Goal: Task Accomplishment & Management: Use online tool/utility

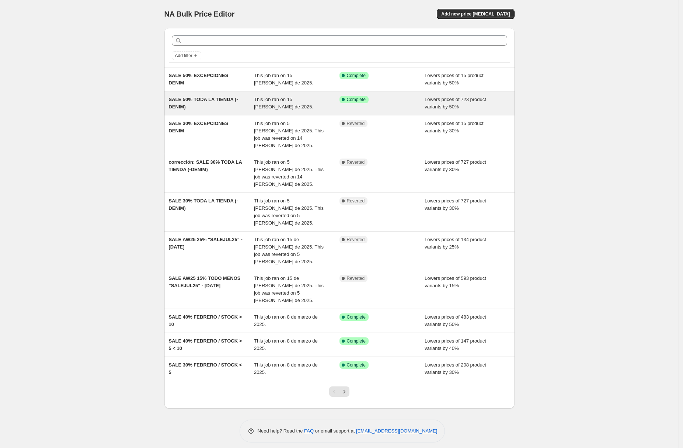
click at [201, 101] on span "SALE 50% TODA LA TIENDA (-DENIM)" at bounding box center [203, 103] width 69 height 13
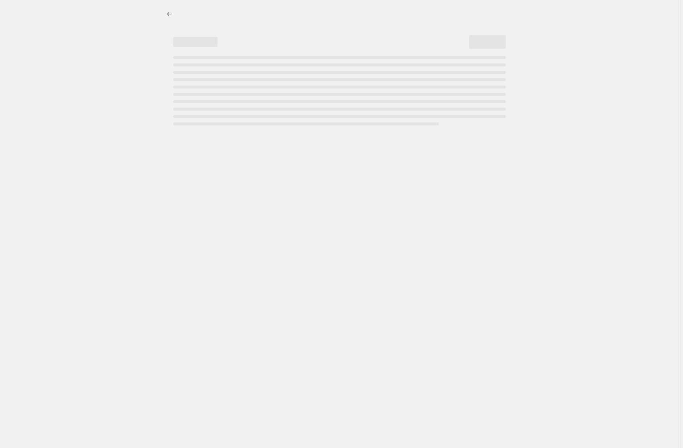
select select "percentage"
select select "tag"
select select "not_equal"
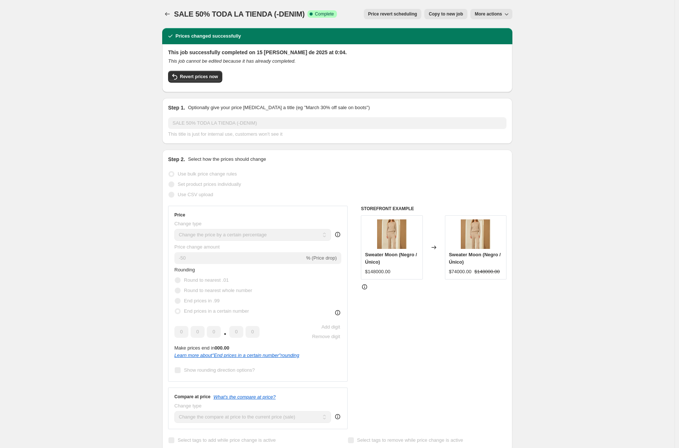
drag, startPoint x: 557, startPoint y: 73, endPoint x: 343, endPoint y: 83, distance: 214.2
click at [194, 77] on span "Revert prices now" at bounding box center [199, 77] width 38 height 6
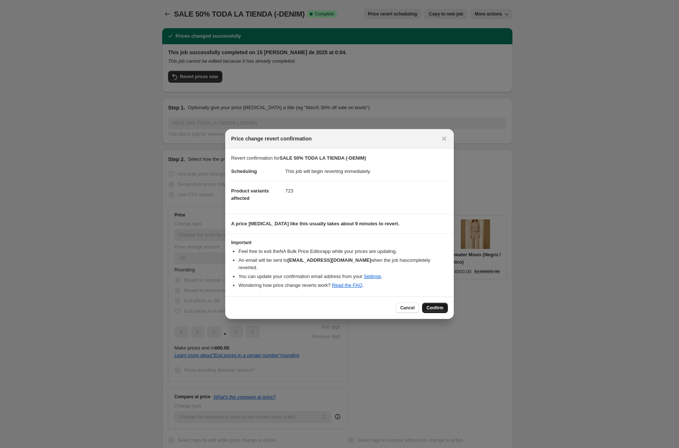
click at [439, 305] on span "Confirm" at bounding box center [435, 308] width 17 height 6
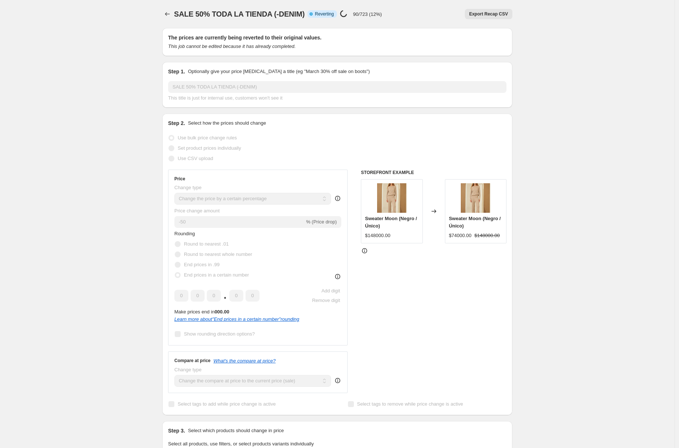
click at [568, 100] on div "SALE 50% TODA LA TIENDA (-DENIM). This page is ready SALE 50% TODA LA TIENDA (-…" at bounding box center [337, 448] width 675 height 897
drag, startPoint x: 177, startPoint y: 14, endPoint x: 569, endPoint y: 18, distance: 392.5
click at [569, 18] on div "SALE 50% TODA LA TIENDA (-DENIM). This page is ready SALE 50% TODA LA TIENDA (-…" at bounding box center [337, 448] width 675 height 897
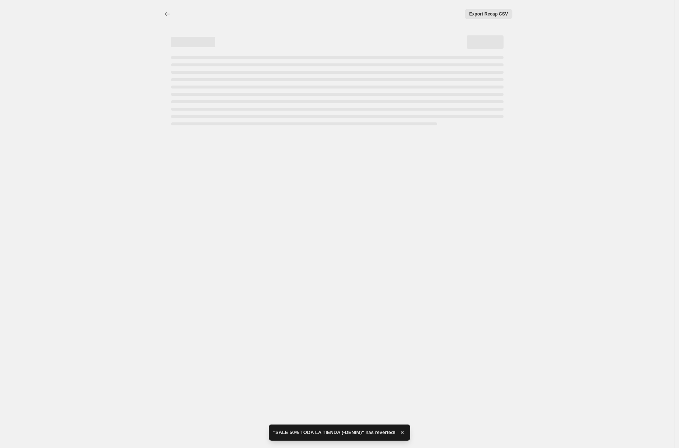
select select "percentage"
select select "tag"
select select "not_equal"
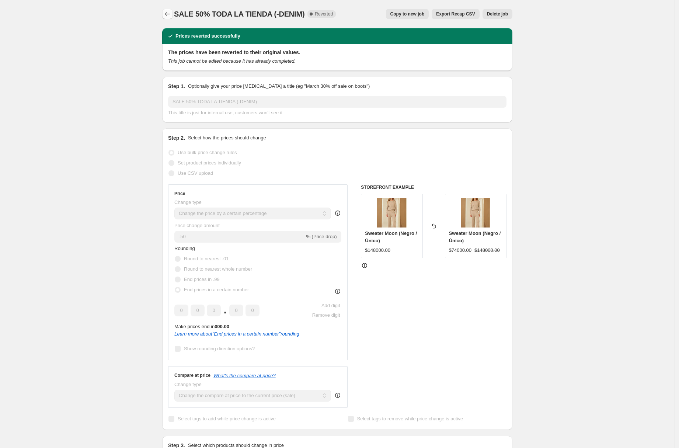
click at [167, 15] on icon "Price change jobs" at bounding box center [167, 13] width 7 height 7
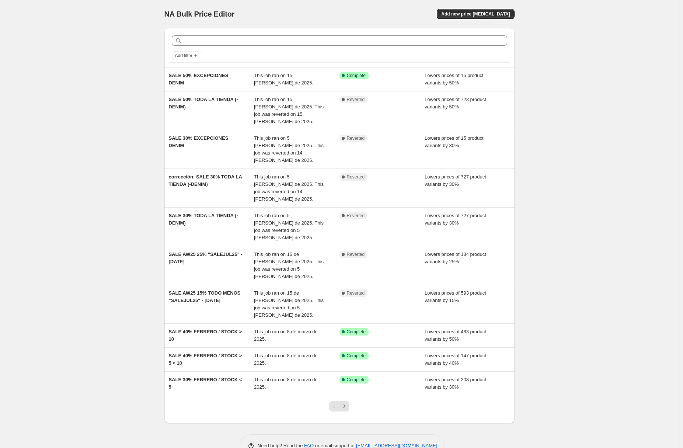
click at [552, 101] on div "NA Bulk Price Editor. This page is ready NA Bulk Price Editor Add new price [ME…" at bounding box center [339, 234] width 679 height 468
drag, startPoint x: 580, startPoint y: 27, endPoint x: 580, endPoint y: 6, distance: 21.4
click at [580, 27] on div "NA Bulk Price Editor. This page is ready NA Bulk Price Editor Add new price [ME…" at bounding box center [339, 234] width 679 height 468
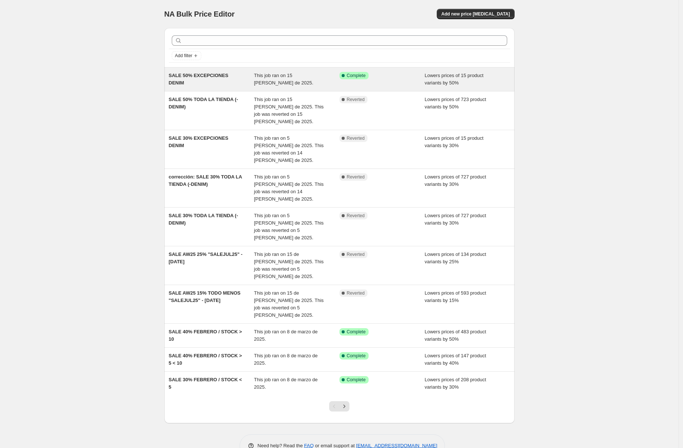
click at [250, 76] on div "SALE 50% EXCEPCIONES DENIM" at bounding box center [212, 79] width 86 height 15
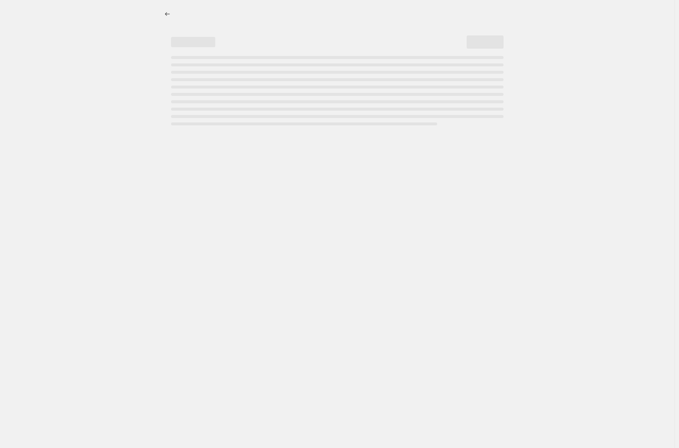
select select "percentage"
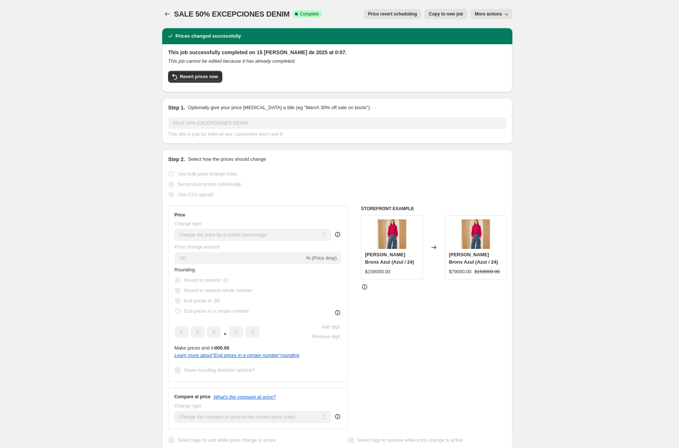
click at [446, 15] on span "Copy to new job" at bounding box center [446, 14] width 34 height 6
select select "percentage"
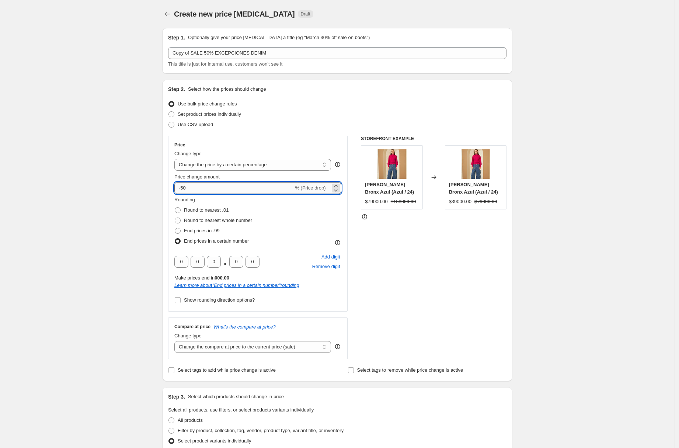
click at [200, 190] on input "-50" at bounding box center [233, 188] width 119 height 12
type input "-5"
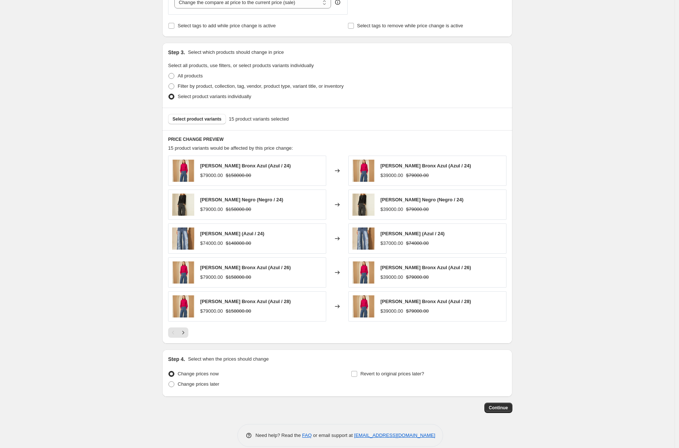
scroll to position [304, 0]
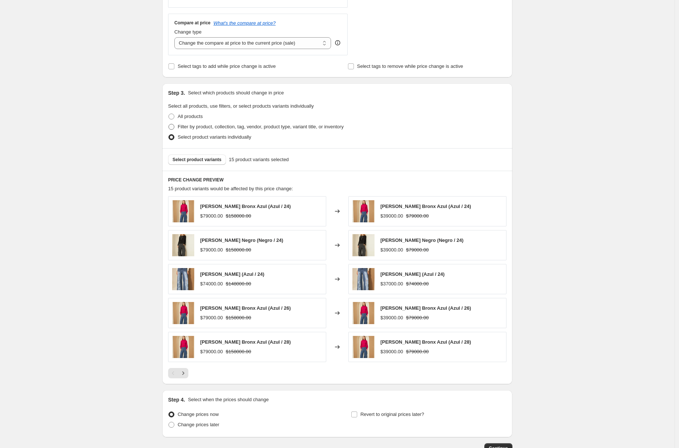
type input "-30"
click at [192, 127] on span "Filter by product, collection, tag, vendor, product type, variant title, or inv…" at bounding box center [261, 127] width 166 height 6
click at [169, 124] on input "Filter by product, collection, tag, vendor, product type, variant title, or inv…" at bounding box center [169, 124] width 0 height 0
radio input "true"
select select "tag"
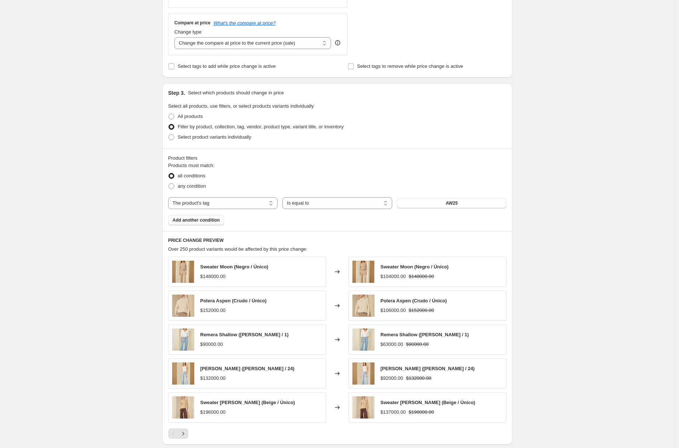
click at [201, 222] on span "Add another condition" at bounding box center [196, 220] width 47 height 6
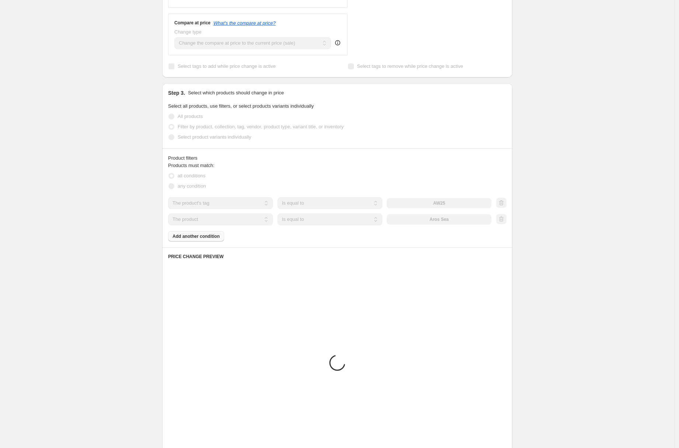
scroll to position [245, 0]
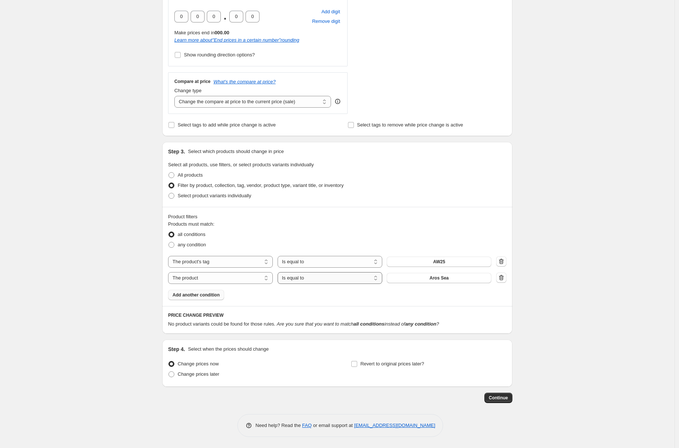
click at [323, 283] on select "Is equal to Is not equal to" at bounding box center [330, 278] width 105 height 12
select select "not_equal"
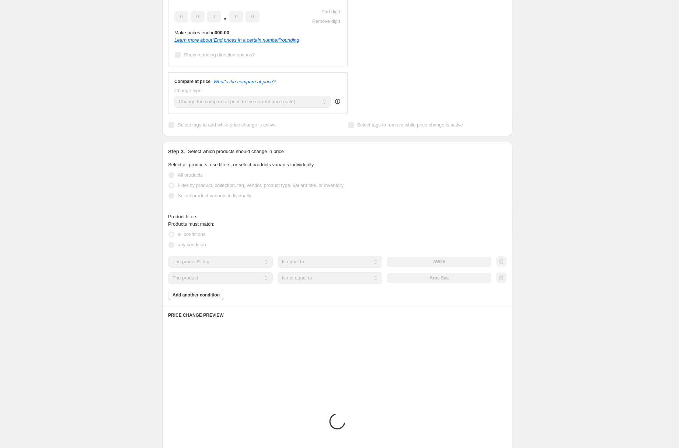
click at [427, 277] on div "The product The product's collection The product's tag The product's vendor The…" at bounding box center [329, 278] width 323 height 12
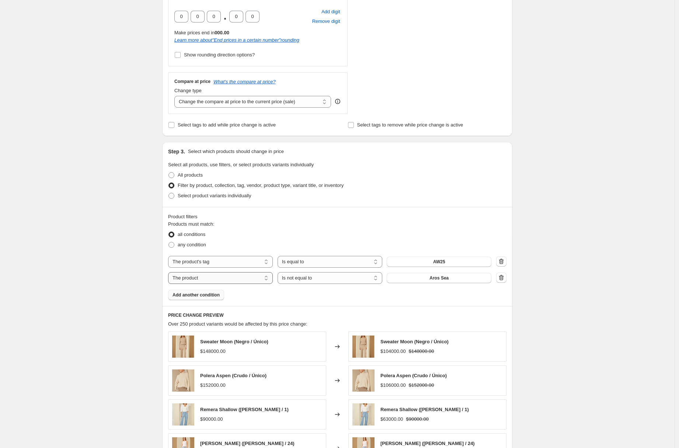
click at [230, 278] on select "The product The product's collection The product's tag The product's vendor The…" at bounding box center [220, 278] width 105 height 12
select select "tag"
click at [414, 277] on button "20offTCRss25" at bounding box center [439, 278] width 105 height 10
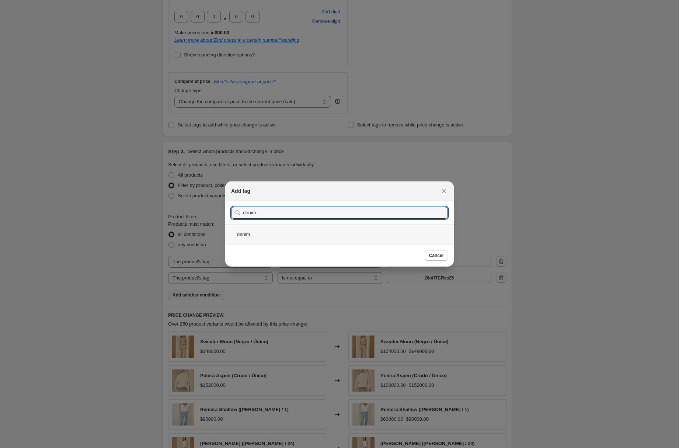
type input "denim"
click at [246, 235] on div "denim" at bounding box center [339, 235] width 229 height 20
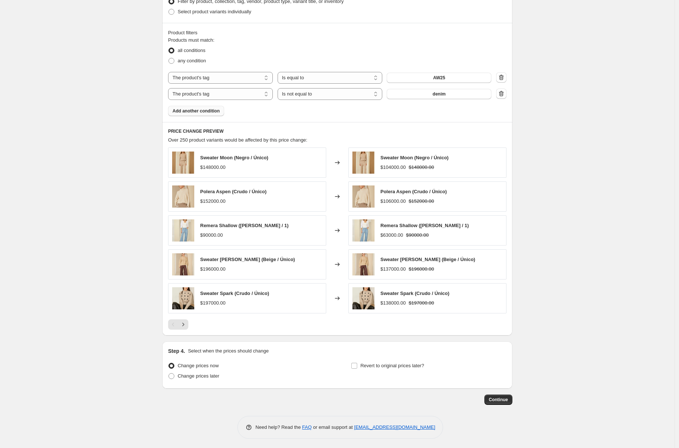
scroll to position [431, 0]
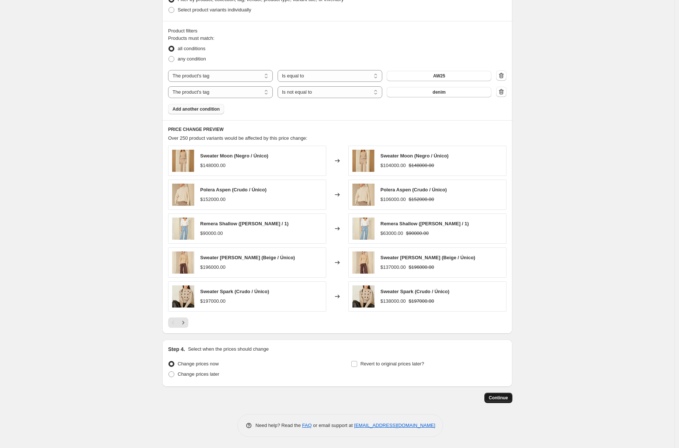
click at [494, 400] on span "Continue" at bounding box center [498, 398] width 19 height 6
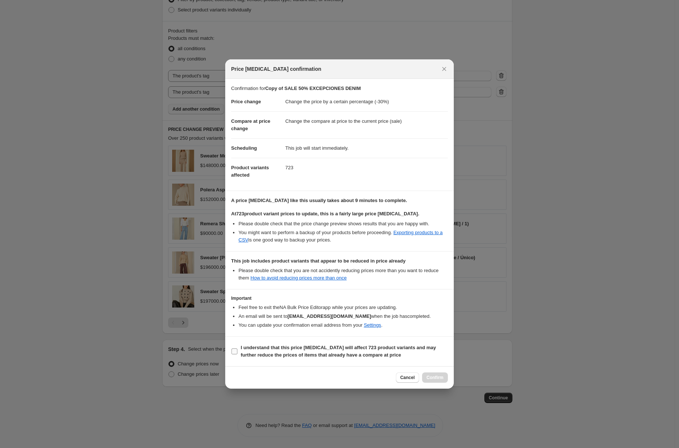
click at [236, 355] on label "I understand that this price [MEDICAL_DATA] will affect 723 product variants an…" at bounding box center [339, 352] width 217 height 18
click at [236, 354] on input "I understand that this price [MEDICAL_DATA] will affect 723 product variants an…" at bounding box center [235, 352] width 6 height 6
checkbox input "true"
click at [431, 379] on span "Confirm" at bounding box center [435, 378] width 17 height 6
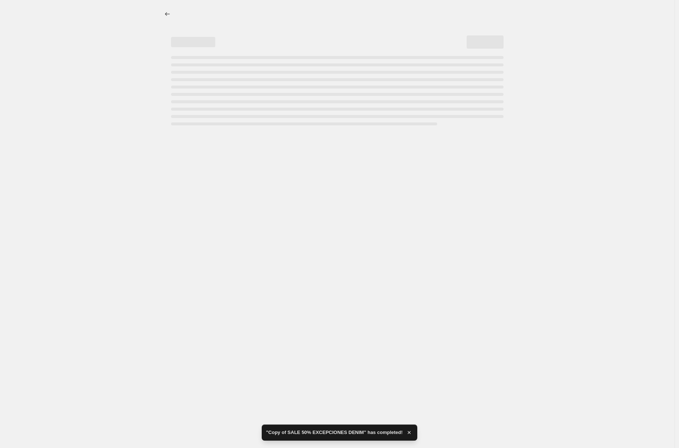
select select "percentage"
select select "tag"
select select "not_equal"
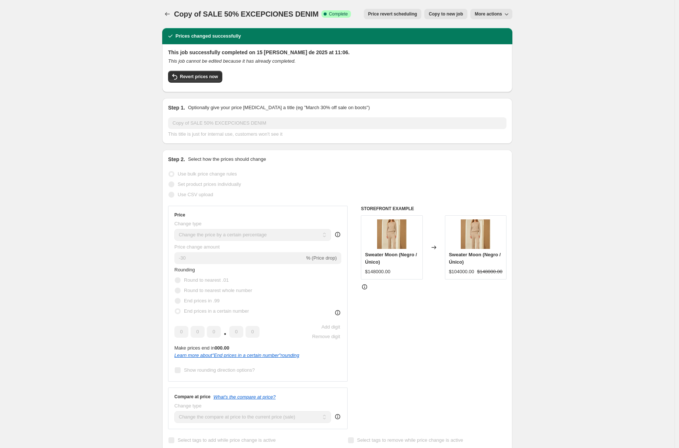
click at [442, 15] on span "Copy to new job" at bounding box center [446, 14] width 34 height 6
select select "percentage"
select select "tag"
select select "not_equal"
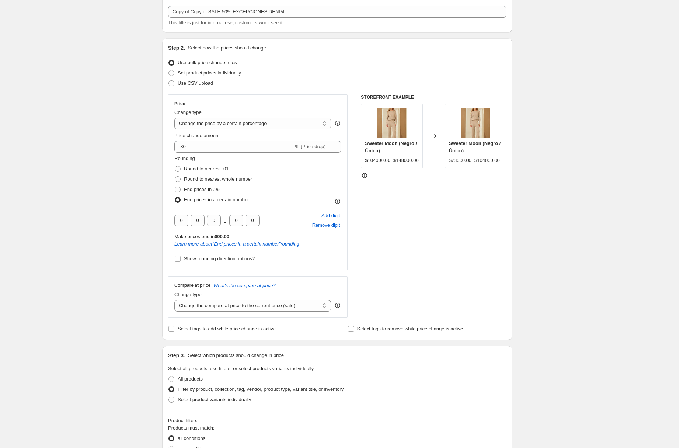
scroll to position [45, 0]
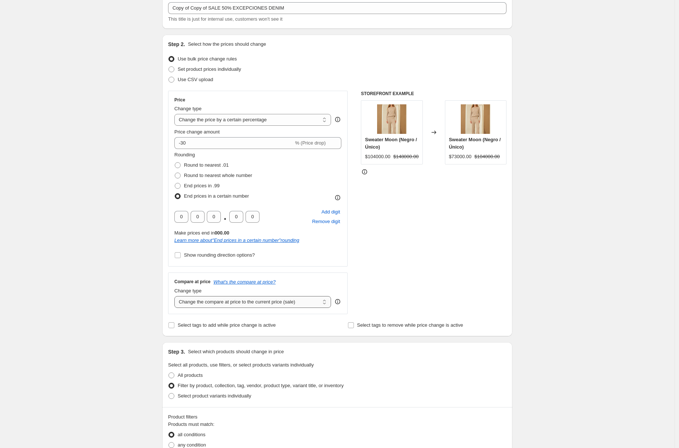
click at [303, 303] on select "Change the compare at price to the current price (sale) Change the compare at p…" at bounding box center [252, 302] width 157 height 12
click at [217, 146] on input "-30" at bounding box center [233, 143] width 119 height 12
type input "-3"
type input "-4"
type input "-50"
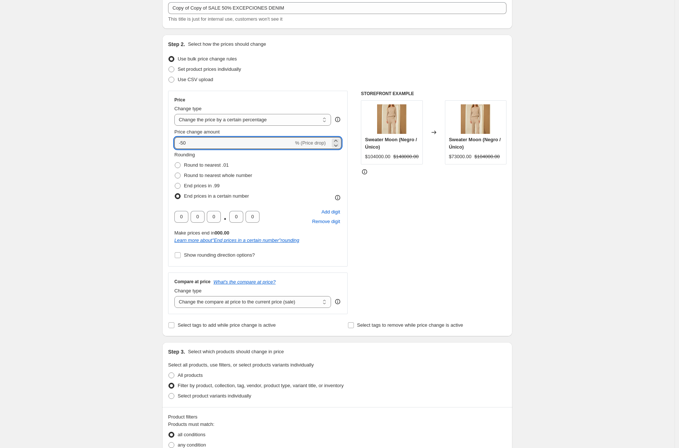
click at [552, 247] on div "Create new price [MEDICAL_DATA]. This page is ready Create new price [MEDICAL_D…" at bounding box center [337, 394] width 675 height 879
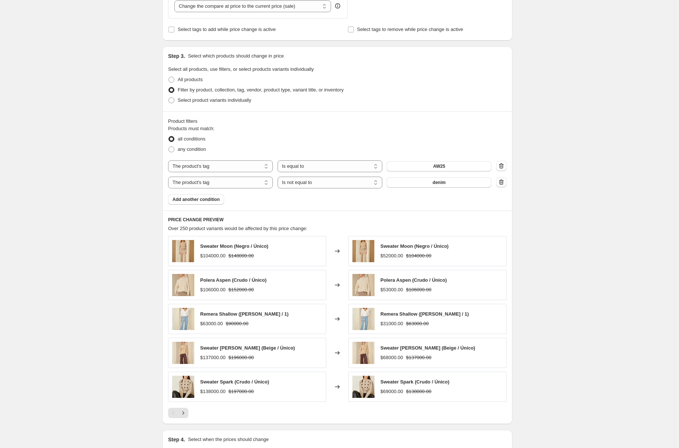
scroll to position [337, 0]
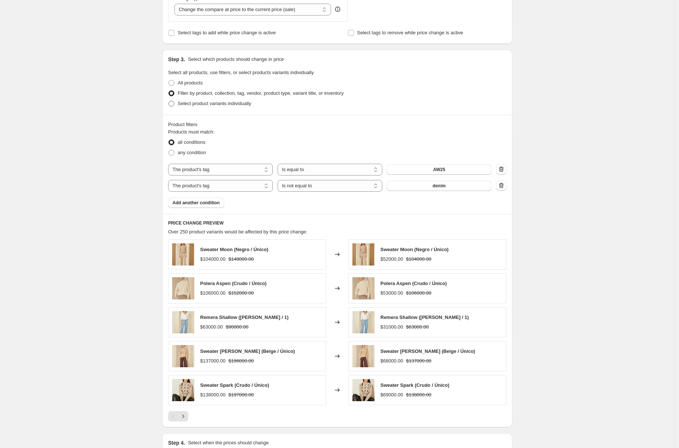
click at [190, 105] on span "Select product variants individually" at bounding box center [214, 104] width 73 height 6
click at [169, 101] on input "Select product variants individually" at bounding box center [169, 101] width 0 height 0
radio input "true"
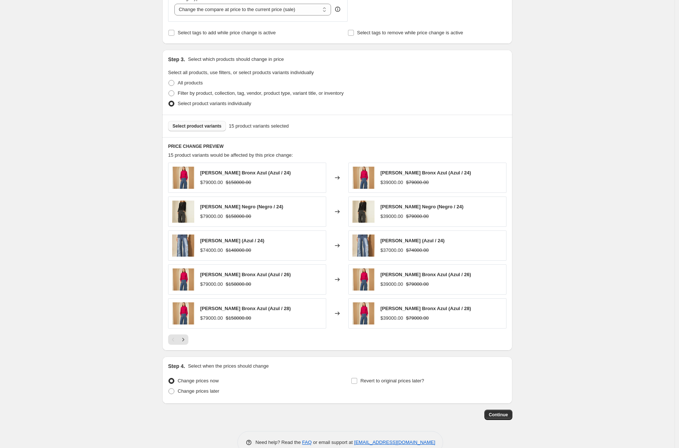
click at [205, 124] on span "Select product variants" at bounding box center [197, 126] width 49 height 6
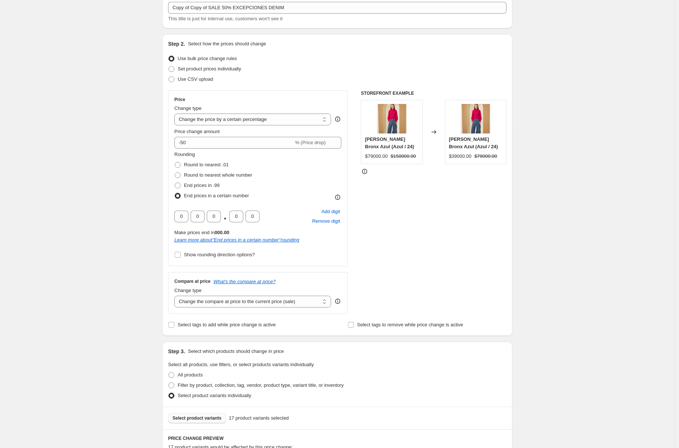
scroll to position [0, 0]
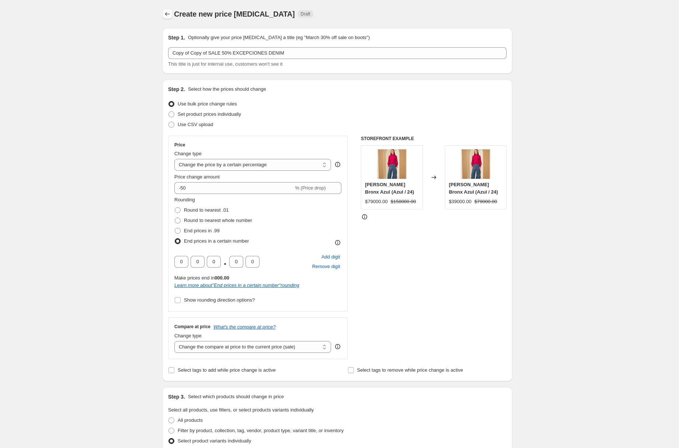
click at [169, 17] on icon "Price change jobs" at bounding box center [167, 13] width 7 height 7
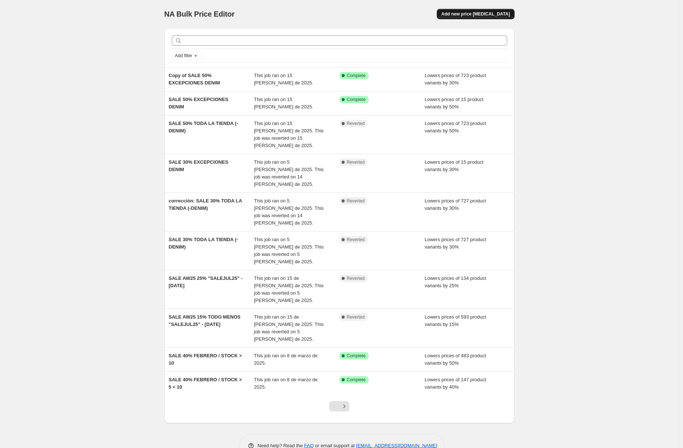
click at [468, 16] on span "Add new price [MEDICAL_DATA]" at bounding box center [476, 14] width 69 height 6
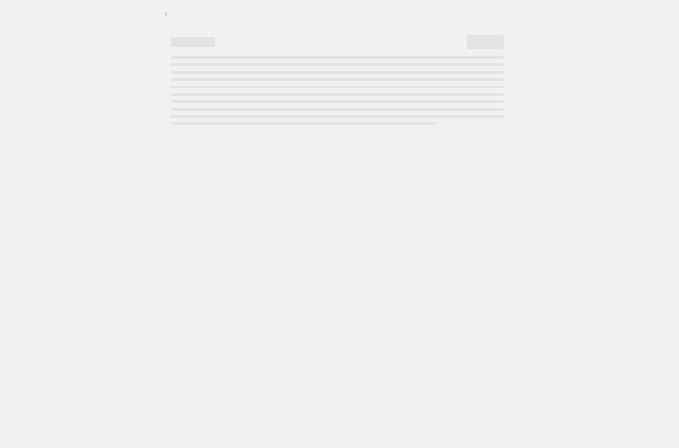
select select "percentage"
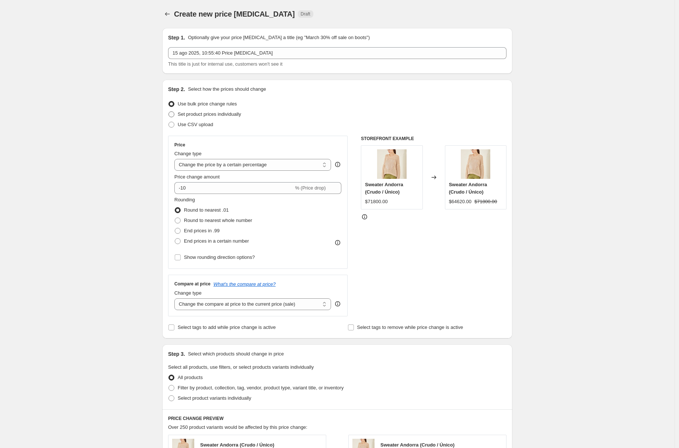
click at [205, 114] on span "Set product prices individually" at bounding box center [209, 114] width 63 height 6
click at [169, 112] on input "Set product prices individually" at bounding box center [169, 111] width 0 height 0
radio input "true"
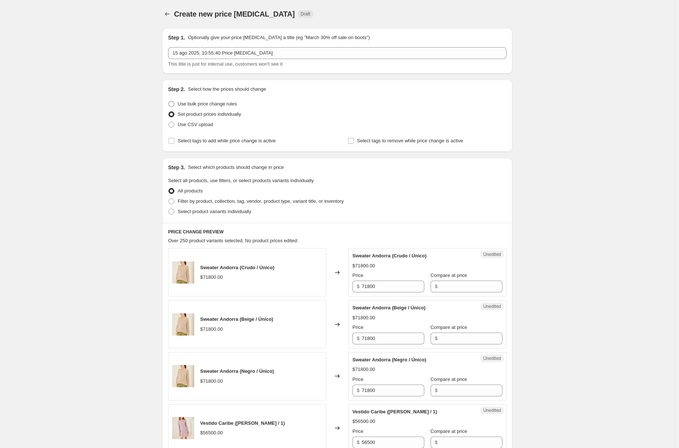
click at [206, 106] on span "Use bulk price change rules" at bounding box center [207, 104] width 59 height 6
click at [169, 101] on input "Use bulk price change rules" at bounding box center [169, 101] width 0 height 0
radio input "true"
select select "percentage"
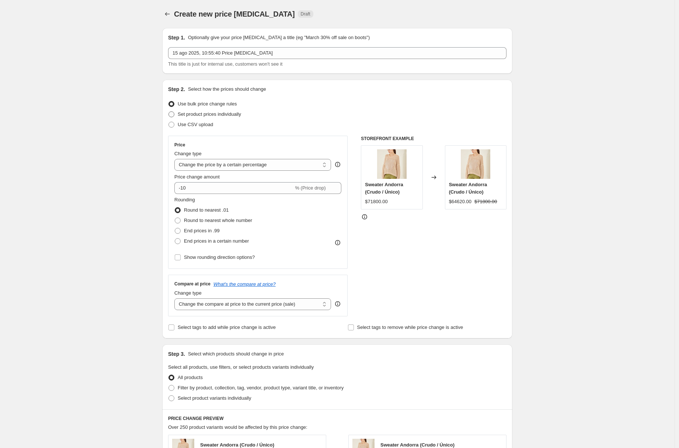
click at [206, 115] on span "Set product prices individually" at bounding box center [209, 114] width 63 height 6
click at [169, 112] on input "Set product prices individually" at bounding box center [169, 111] width 0 height 0
radio input "true"
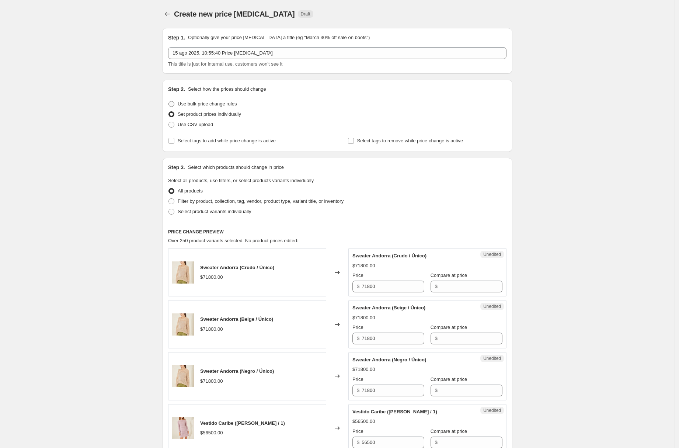
click at [208, 104] on span "Use bulk price change rules" at bounding box center [207, 104] width 59 height 6
click at [169, 101] on input "Use bulk price change rules" at bounding box center [169, 101] width 0 height 0
radio input "true"
select select "percentage"
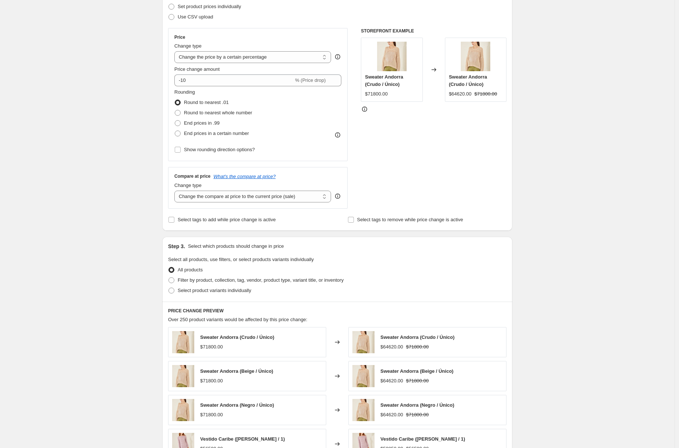
scroll to position [122, 0]
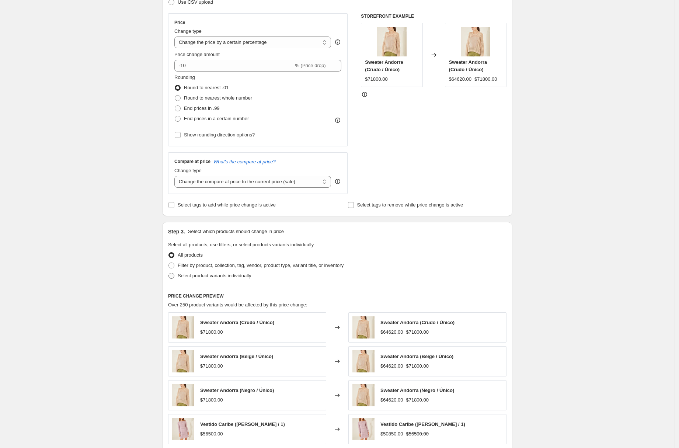
click at [207, 278] on span "Select product variants individually" at bounding box center [214, 276] width 73 height 6
click at [169, 273] on input "Select product variants individually" at bounding box center [169, 273] width 0 height 0
radio input "true"
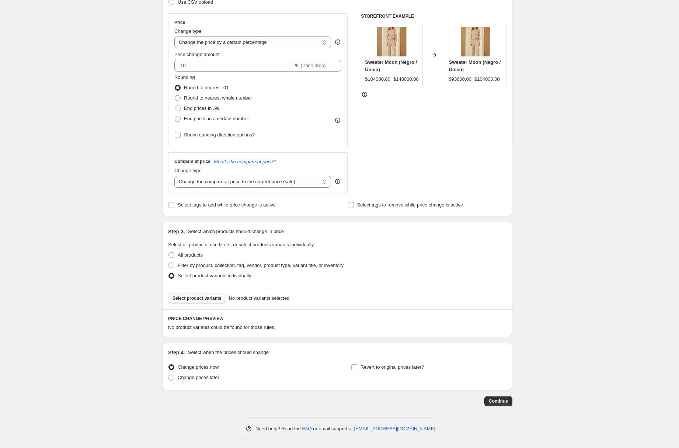
click at [212, 297] on span "Select product variants" at bounding box center [197, 298] width 49 height 6
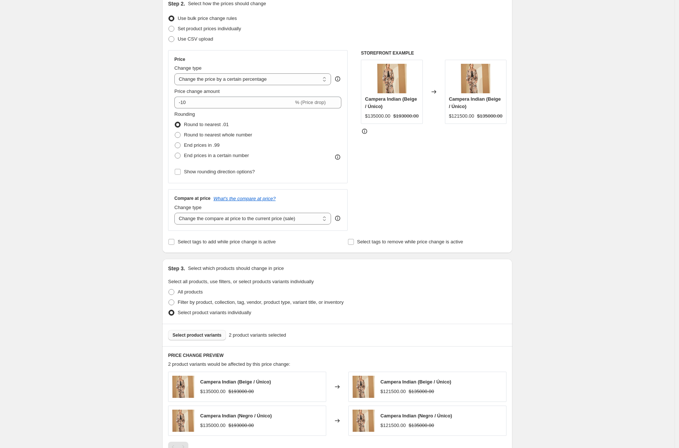
scroll to position [75, 0]
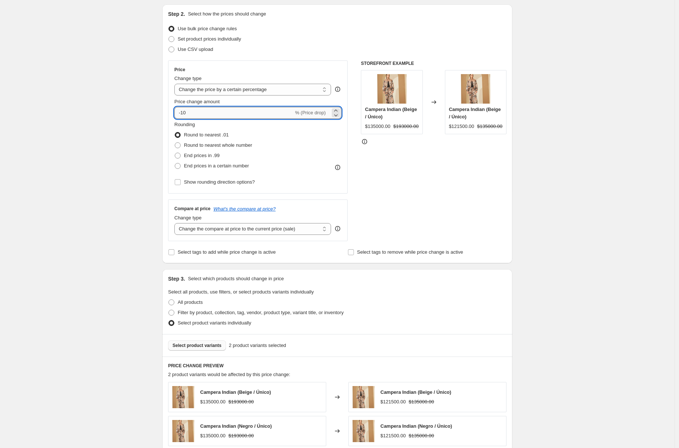
click at [212, 114] on input "-10" at bounding box center [233, 113] width 119 height 12
type input "-1"
type input "-50"
click at [231, 181] on span "Show rounding direction options?" at bounding box center [219, 182] width 71 height 6
click at [181, 181] on input "Show rounding direction options?" at bounding box center [178, 182] width 6 height 6
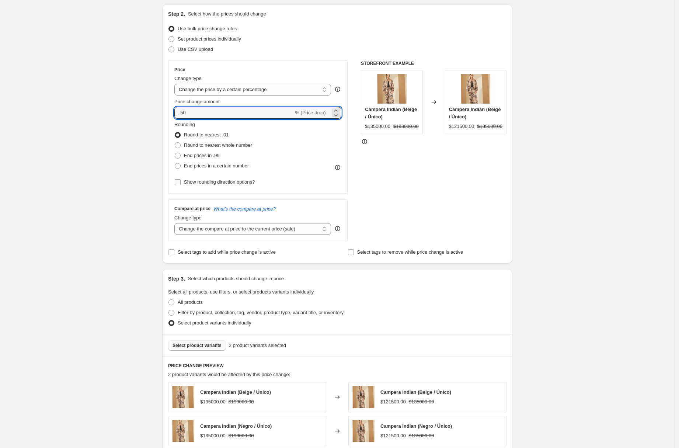
checkbox input "true"
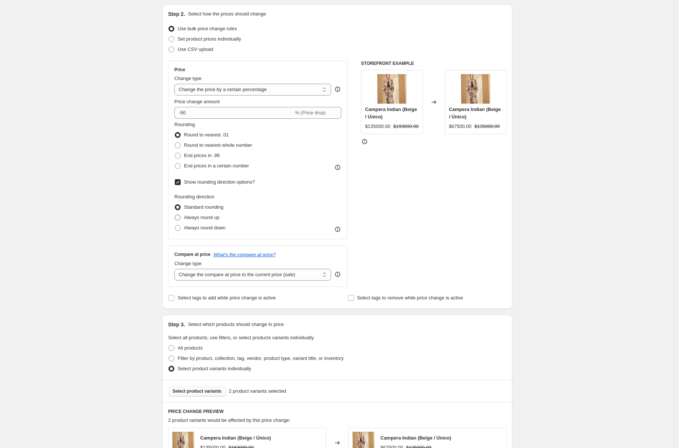
click at [209, 217] on span "Always round up" at bounding box center [201, 218] width 35 height 6
click at [175, 215] on input "Always round up" at bounding box center [175, 215] width 0 height 0
radio input "true"
click at [211, 209] on span "Standard rounding" at bounding box center [203, 207] width 39 height 6
click at [175, 205] on input "Standard rounding" at bounding box center [175, 204] width 0 height 0
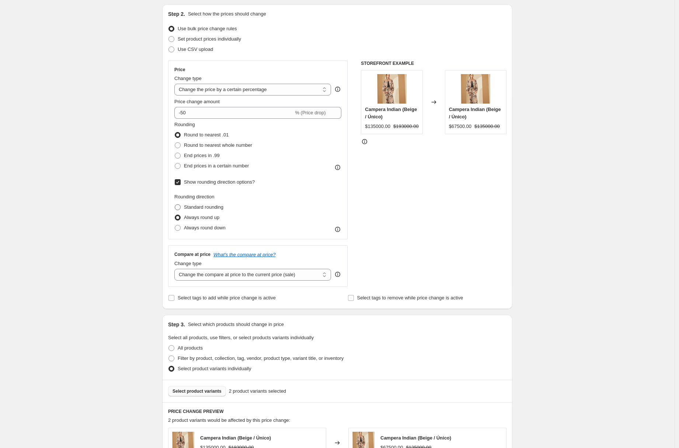
radio input "true"
click at [207, 231] on span "Always round down" at bounding box center [205, 228] width 42 height 6
click at [175, 225] on input "Always round down" at bounding box center [175, 225] width 0 height 0
radio input "true"
click at [210, 220] on span "Always round up" at bounding box center [201, 218] width 35 height 6
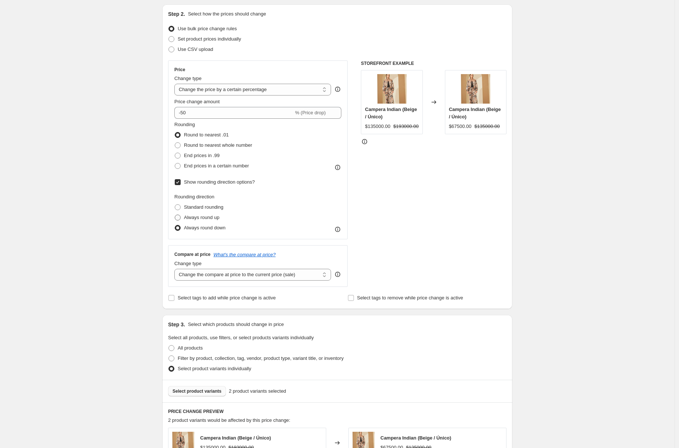
click at [175, 215] on input "Always round up" at bounding box center [175, 215] width 0 height 0
radio input "true"
click at [225, 184] on span "Show rounding direction options?" at bounding box center [219, 182] width 71 height 6
click at [181, 184] on input "Show rounding direction options?" at bounding box center [178, 182] width 6 height 6
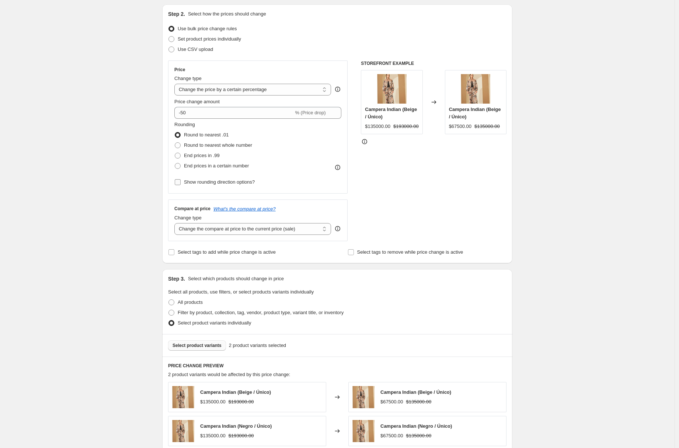
click at [226, 184] on span "Show rounding direction options?" at bounding box center [219, 182] width 71 height 6
click at [181, 184] on input "Show rounding direction options?" at bounding box center [178, 182] width 6 height 6
checkbox input "true"
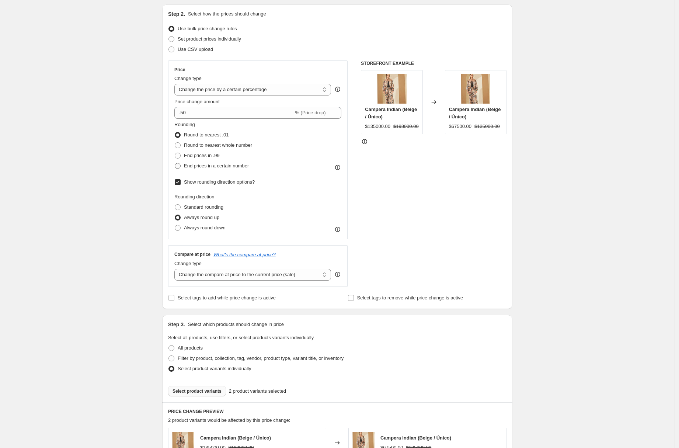
click at [214, 165] on span "End prices in a certain number" at bounding box center [216, 166] width 65 height 6
click at [175, 163] on input "End prices in a certain number" at bounding box center [175, 163] width 0 height 0
radio input "true"
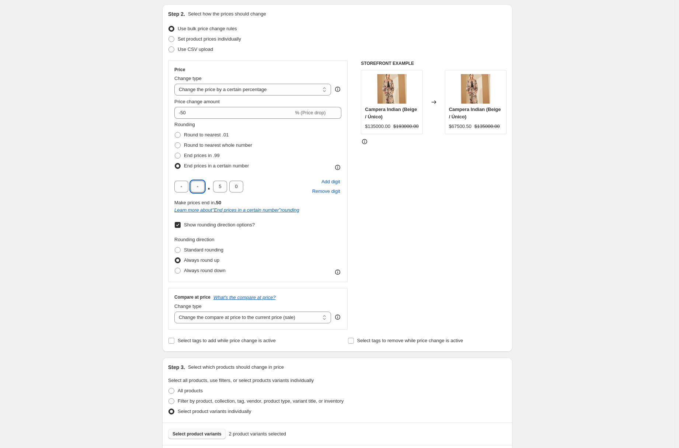
click at [194, 186] on input "text" at bounding box center [198, 187] width 14 height 12
type input "0"
click at [184, 186] on input "text" at bounding box center [181, 187] width 14 height 12
type input "0"
click at [335, 180] on span "Add digit" at bounding box center [331, 181] width 19 height 7
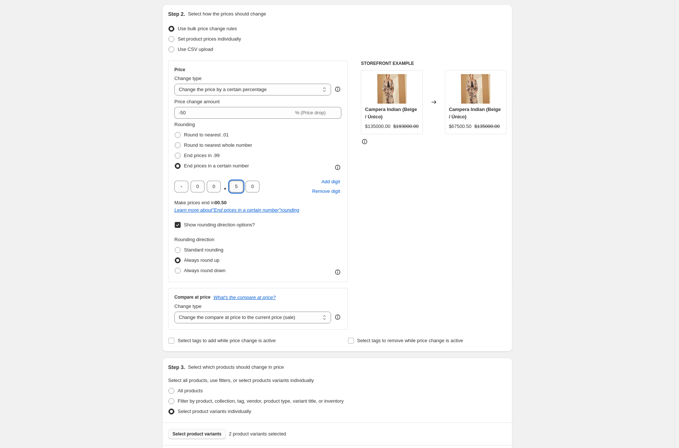
click at [235, 186] on input "5" at bounding box center [236, 187] width 14 height 12
click at [242, 188] on input "5" at bounding box center [236, 187] width 14 height 12
type input "0"
click at [184, 184] on input "text" at bounding box center [181, 187] width 14 height 12
type input "0"
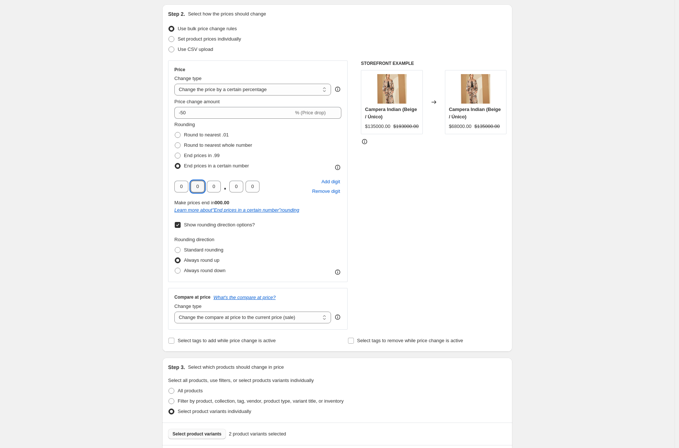
click at [283, 183] on div "0 0 0 . 0 0 Add digit Remove digit" at bounding box center [257, 186] width 167 height 19
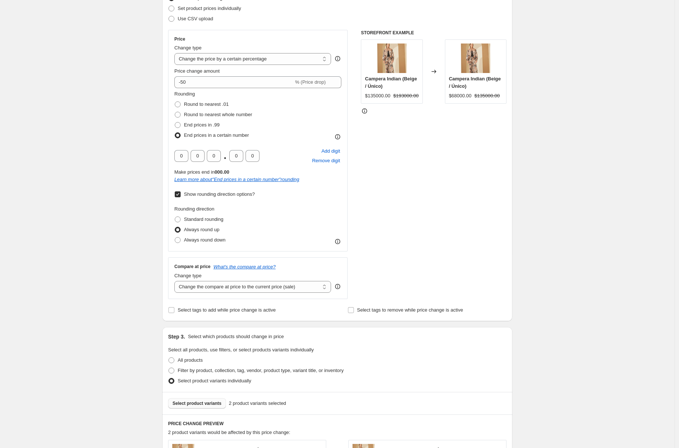
scroll to position [128, 0]
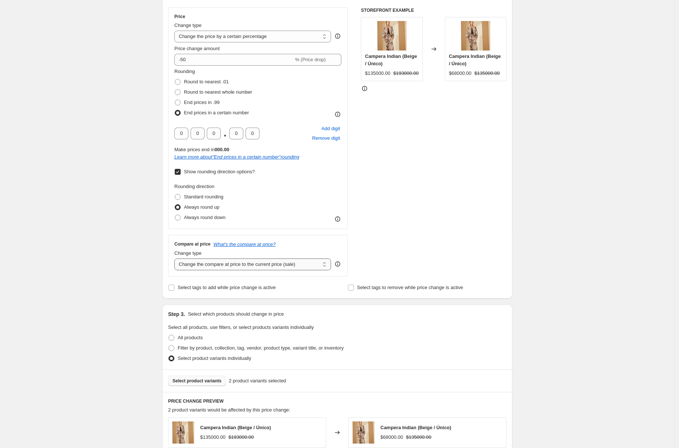
click at [266, 267] on select "Change the compare at price to the current price (sale) Change the compare at p…" at bounding box center [252, 265] width 157 height 12
click at [281, 266] on select "Change the compare at price to the current price (sale) Change the compare at p…" at bounding box center [252, 265] width 157 height 12
click at [267, 264] on select "Change the compare at price to the current price (sale) Change the compare at p…" at bounding box center [252, 265] width 157 height 12
click at [276, 263] on select "Change the compare at price to the current price (sale) Change the compare at p…" at bounding box center [252, 265] width 157 height 12
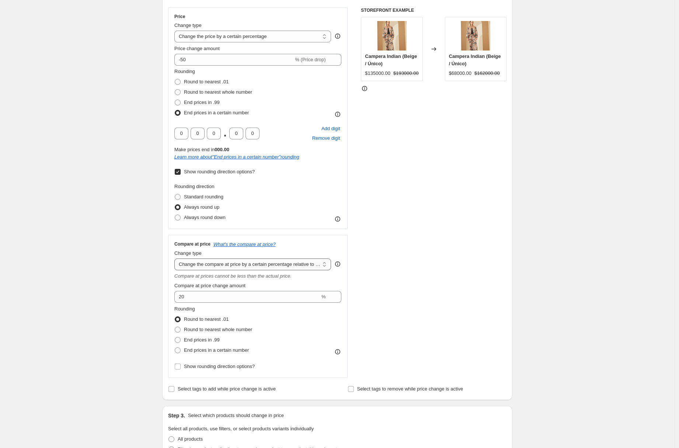
click at [276, 265] on select "Change the compare at price to the current price (sale) Change the compare at p…" at bounding box center [252, 265] width 157 height 12
select select "bp"
type input "12.00"
click at [274, 263] on select "Change the compare at price to the current price (sale) Change the compare at p…" at bounding box center [252, 265] width 157 height 12
select select "percentage"
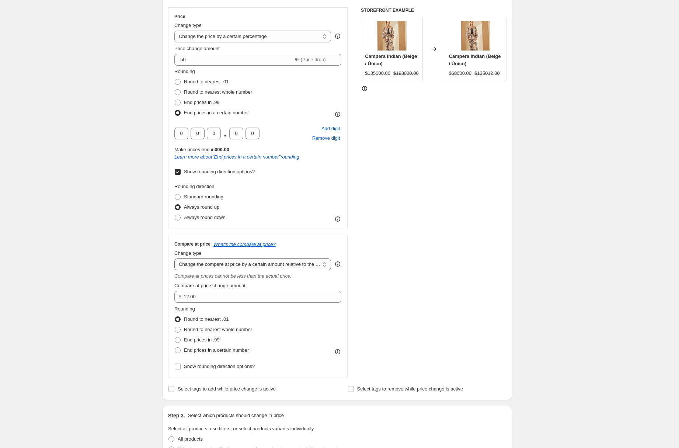
type input "-15"
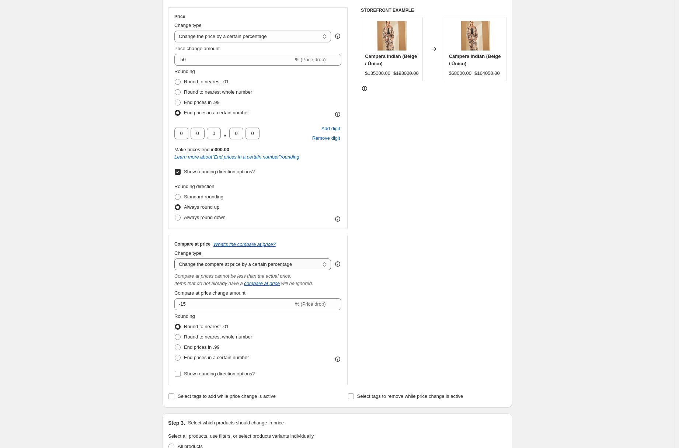
click at [274, 266] on select "Change the compare at price to the current price (sale) Change the compare at p…" at bounding box center [252, 265] width 157 height 12
select select "by"
type input "-10.00"
click at [274, 264] on select "Change the compare at price to the current price (sale) Change the compare at p…" at bounding box center [252, 265] width 157 height 12
select select "to"
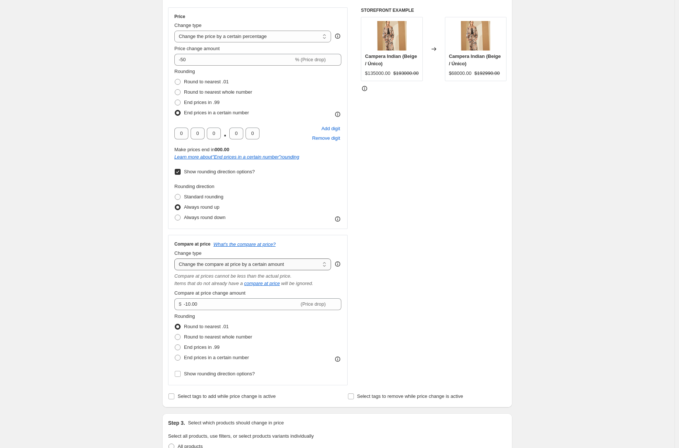
type input "80.00"
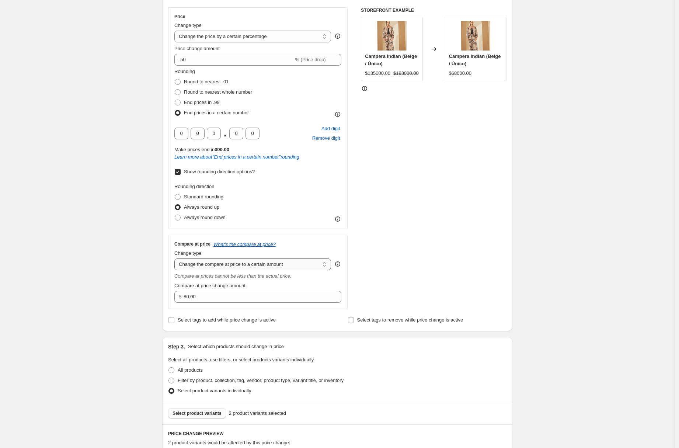
click at [274, 265] on select "Change the compare at price to the current price (sale) Change the compare at p…" at bounding box center [252, 265] width 157 height 12
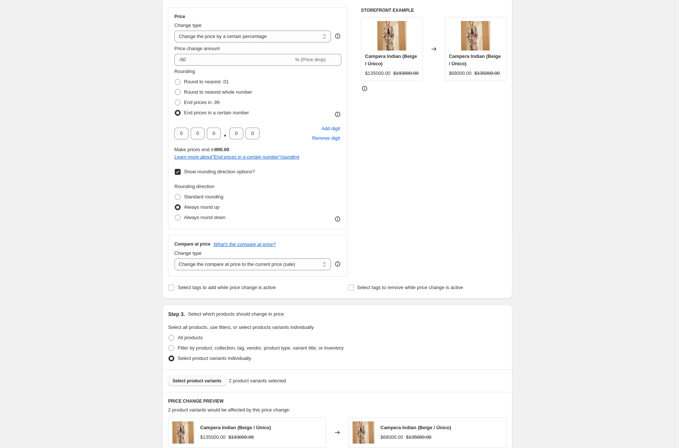
click at [273, 256] on div "Change type" at bounding box center [252, 253] width 157 height 7
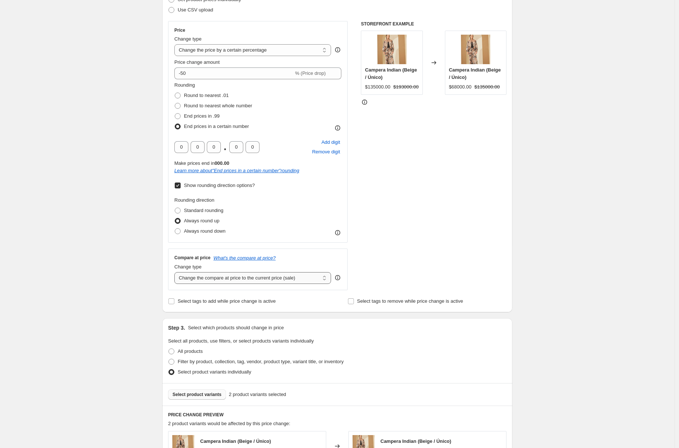
click at [248, 277] on select "Change the compare at price to the current price (sale) Change the compare at p…" at bounding box center [252, 278] width 157 height 12
select select "no_change"
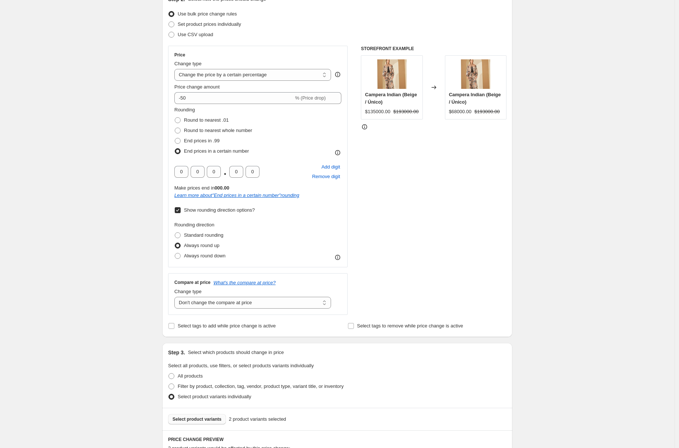
scroll to position [53, 0]
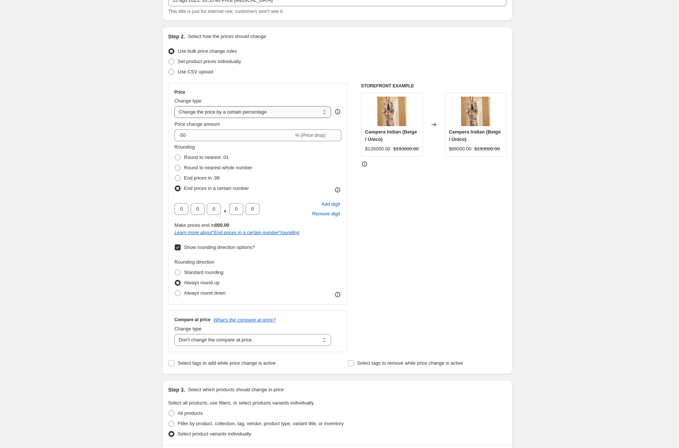
click at [282, 115] on select "Change the price to a certain amount Change the price by a certain amount Chang…" at bounding box center [252, 112] width 157 height 12
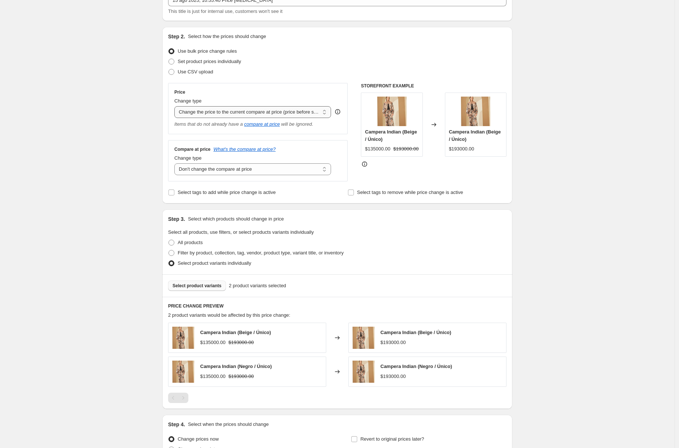
click at [260, 114] on select "Change the price to a certain amount Change the price by a certain amount Chang…" at bounding box center [252, 112] width 157 height 12
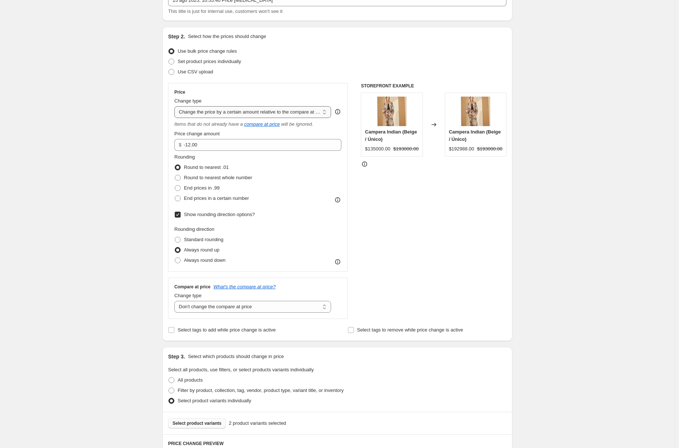
click at [261, 113] on select "Change the price to a certain amount Change the price by a certain amount Chang…" at bounding box center [252, 112] width 157 height 12
select select "pcap"
type input "-20"
click at [261, 114] on select "Change the price to a certain amount Change the price by a certain amount Chang…" at bounding box center [252, 112] width 157 height 12
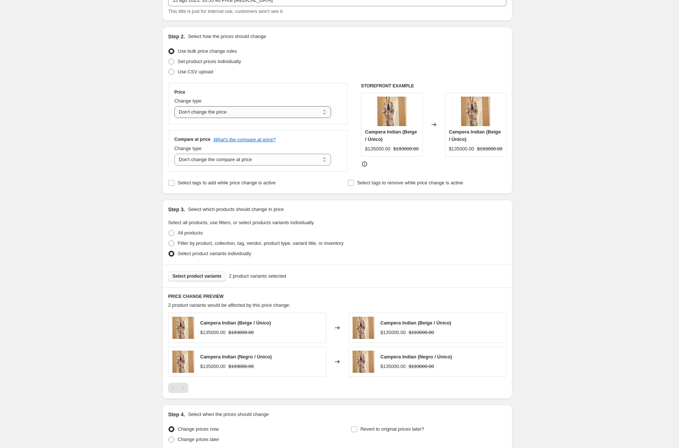
click at [261, 114] on select "Change the price to a certain amount Change the price by a certain amount Chang…" at bounding box center [252, 112] width 157 height 12
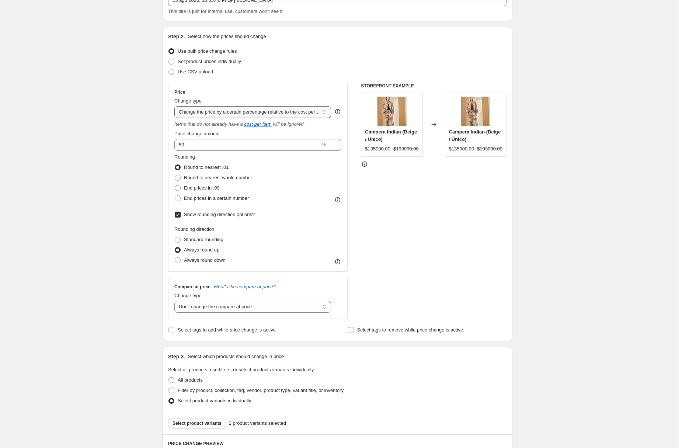
click at [260, 112] on select "Change the price to a certain amount Change the price by a certain amount Chang…" at bounding box center [252, 112] width 157 height 12
click at [260, 115] on select "Change the price to a certain amount Change the price by a certain amount Chang…" at bounding box center [252, 112] width 157 height 12
select select "by"
type input "-10.00"
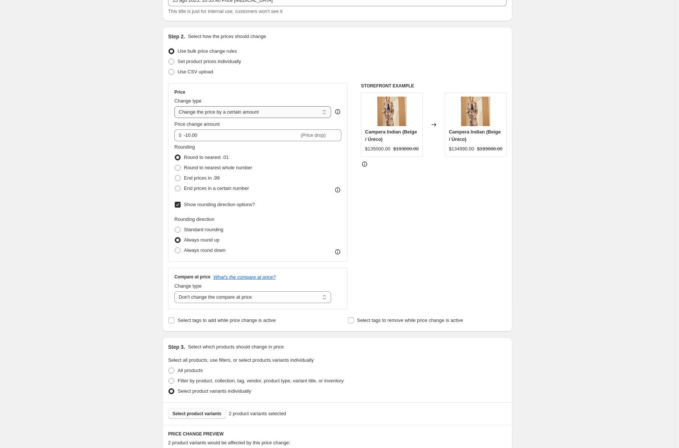
click at [261, 111] on select "Change the price to a certain amount Change the price by a certain amount Chang…" at bounding box center [252, 112] width 157 height 12
select select "percentage"
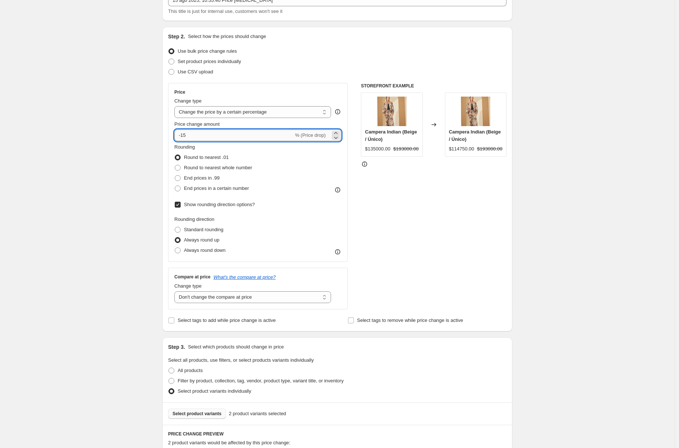
click at [240, 135] on input "-15" at bounding box center [233, 135] width 119 height 12
type input "-1"
type input "-50"
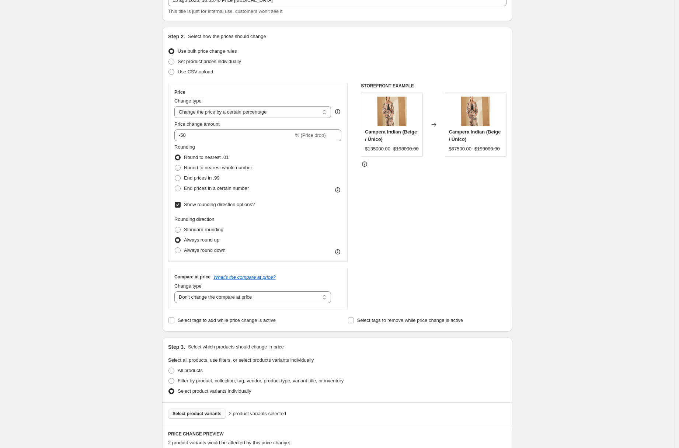
click at [405, 219] on div "STOREFRONT EXAMPLE Campera Indian (Beige / Único) $135000.00 $193000.00 Changed…" at bounding box center [434, 196] width 146 height 226
click at [214, 187] on span "End prices in a certain number" at bounding box center [216, 189] width 65 height 6
click at [175, 186] on input "End prices in a certain number" at bounding box center [175, 186] width 0 height 0
radio input "true"
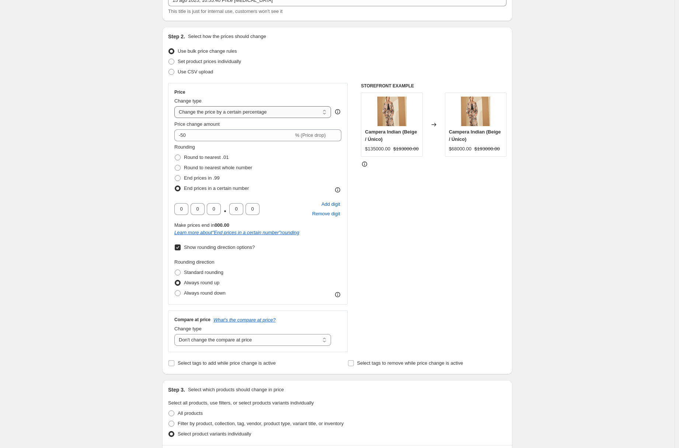
click at [237, 113] on select "Change the price to a certain amount Change the price by a certain amount Chang…" at bounding box center [252, 112] width 157 height 12
select select "ecap"
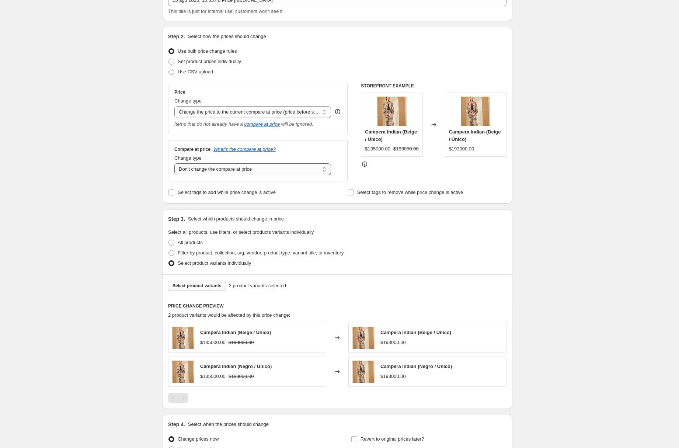
click at [228, 171] on select "Change the compare at price to the current price (sale) Change the compare at p…" at bounding box center [252, 169] width 157 height 12
click at [230, 174] on select "Change the compare at price to the current price (sale) Change the compare at p…" at bounding box center [252, 169] width 157 height 12
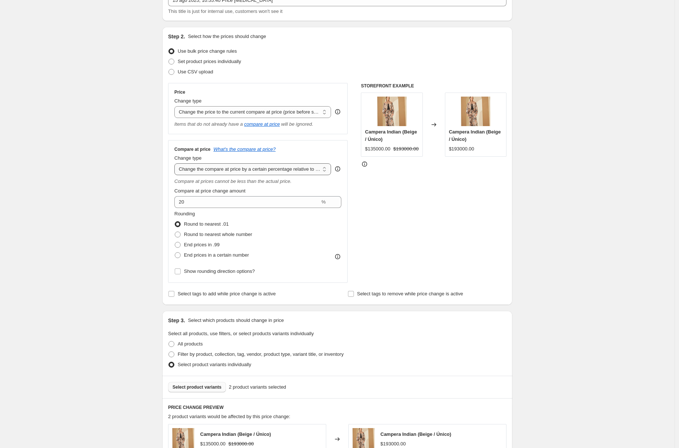
click at [232, 171] on select "Change the compare at price to the current price (sale) Change the compare at p…" at bounding box center [252, 169] width 157 height 12
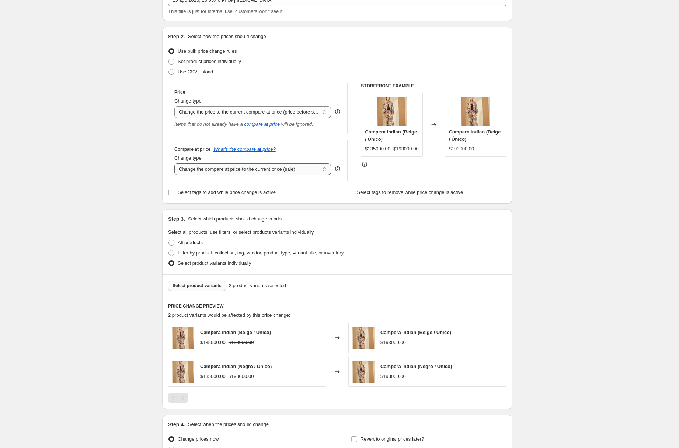
click at [231, 170] on select "Change the compare at price to the current price (sale) Change the compare at p…" at bounding box center [252, 169] width 157 height 12
select select "no_change"
click at [256, 113] on select "Change the price to a certain amount Change the price by a certain amount Chang…" at bounding box center [252, 112] width 157 height 12
click at [250, 111] on select "Change the price to a certain amount Change the price by a certain amount Chang…" at bounding box center [252, 112] width 157 height 12
select select "percentage"
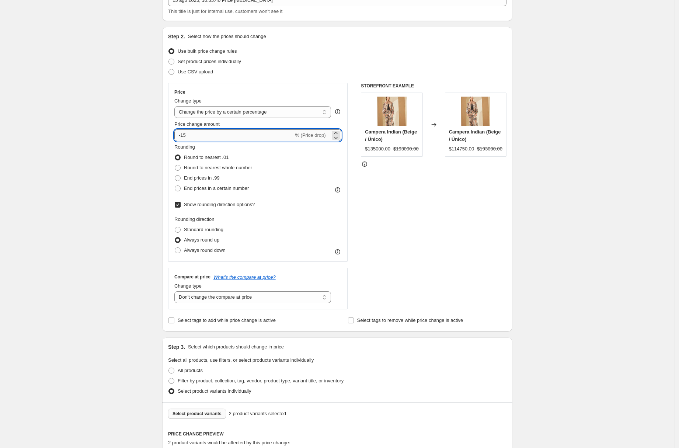
click at [231, 132] on input "-15" at bounding box center [233, 135] width 119 height 12
type input "-1"
click at [436, 204] on div "STOREFRONT EXAMPLE Campera Indian (Beige / Único) $135000.00 $193000.00 Changed…" at bounding box center [434, 196] width 146 height 226
click at [337, 136] on icon at bounding box center [335, 137] width 7 height 7
click at [339, 131] on icon at bounding box center [335, 132] width 7 height 7
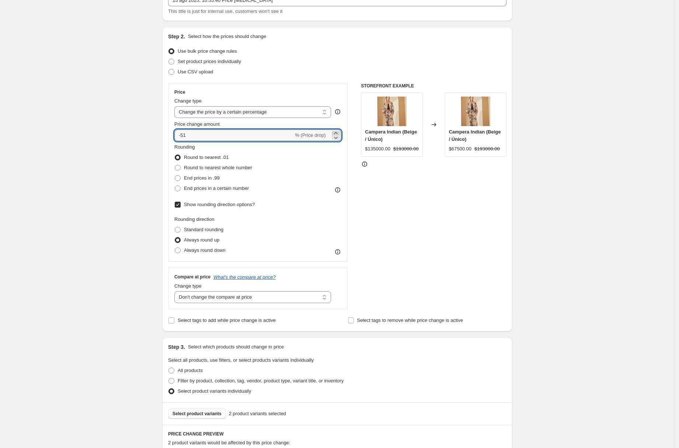
type input "-50"
click at [339, 110] on icon at bounding box center [337, 111] width 7 height 7
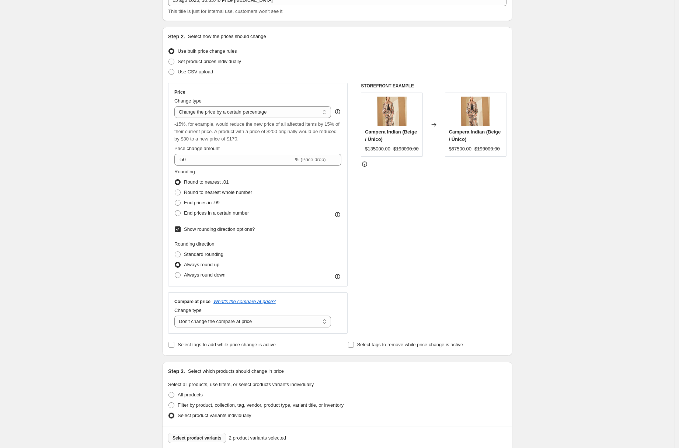
click at [339, 110] on icon at bounding box center [337, 111] width 7 height 7
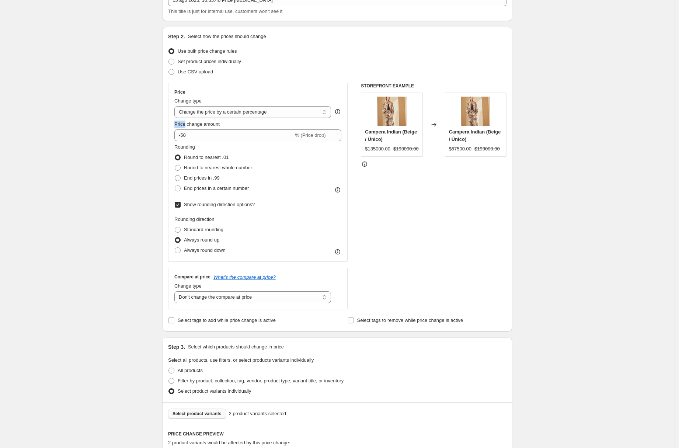
click at [339, 110] on icon at bounding box center [337, 111] width 7 height 7
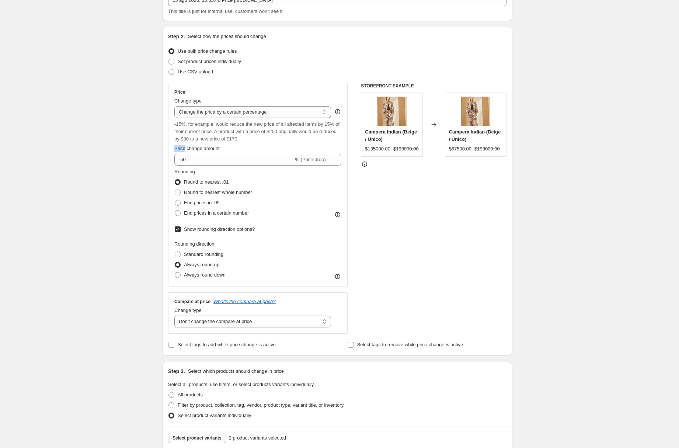
click at [339, 110] on icon at bounding box center [337, 111] width 7 height 7
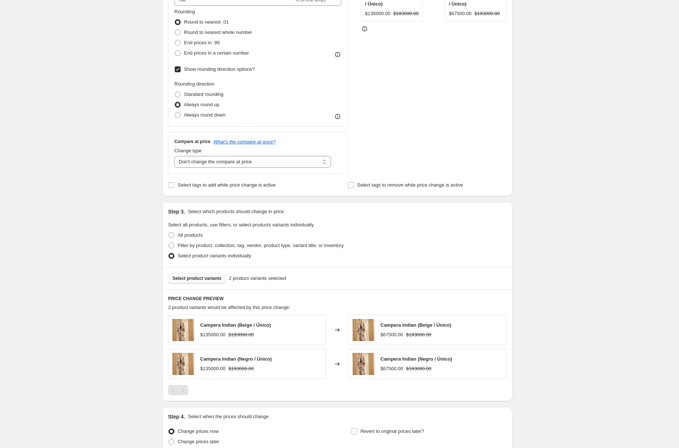
scroll to position [180, 0]
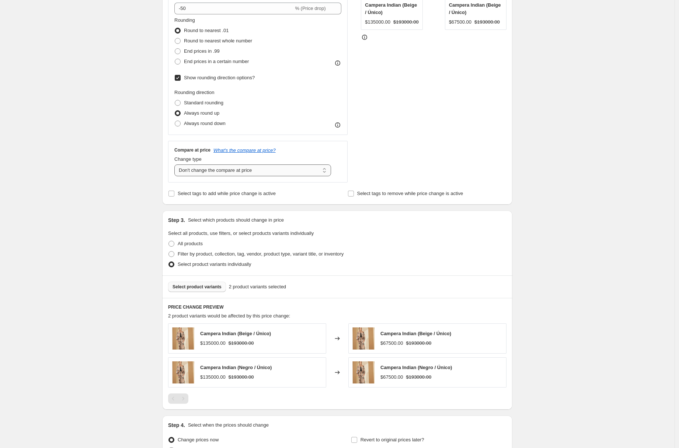
click at [224, 172] on select "Change the compare at price to the current price (sale) Change the compare at p…" at bounding box center [252, 171] width 157 height 12
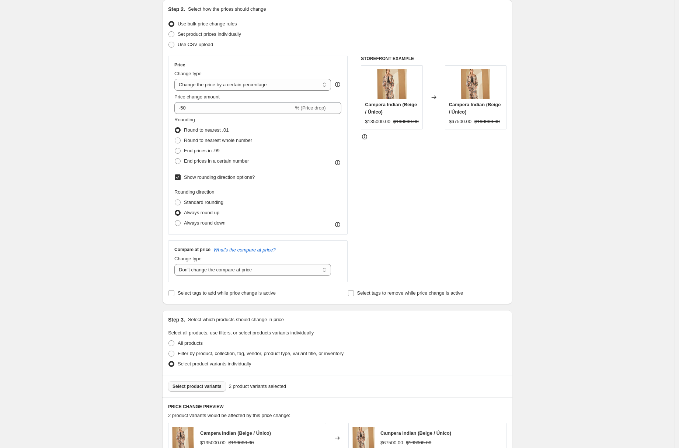
scroll to position [61, 0]
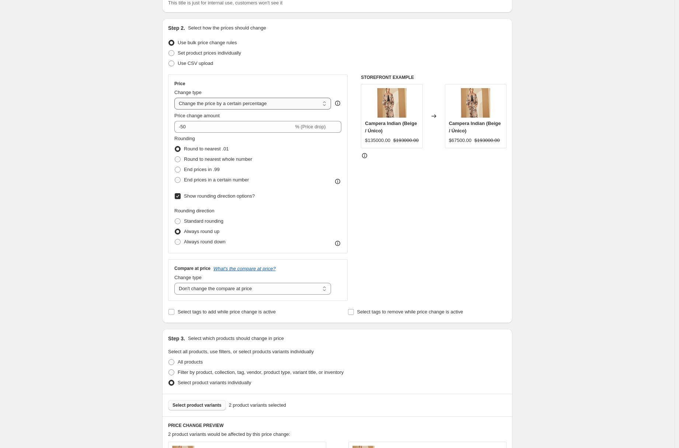
click at [286, 108] on select "Change the price to a certain amount Change the price by a certain amount Chang…" at bounding box center [252, 104] width 157 height 12
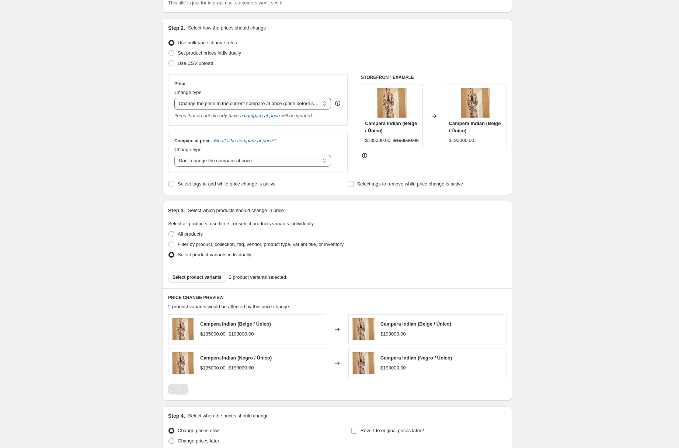
click at [263, 107] on select "Change the price to a certain amount Change the price by a certain amount Chang…" at bounding box center [252, 104] width 157 height 12
select select "pcap"
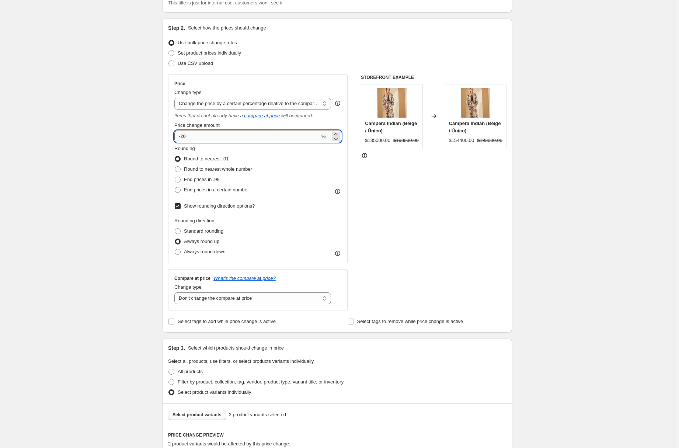
click at [229, 139] on input "-20" at bounding box center [247, 137] width 146 height 12
type input "-2"
type input "-50"
click at [413, 218] on div "STOREFRONT EXAMPLE Campera Indian (Beige / Único) $135000.00 $193000.00 Changed…" at bounding box center [434, 193] width 146 height 236
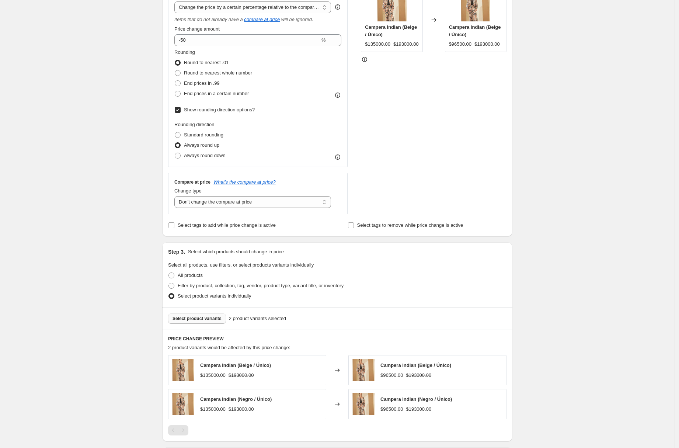
scroll to position [101, 0]
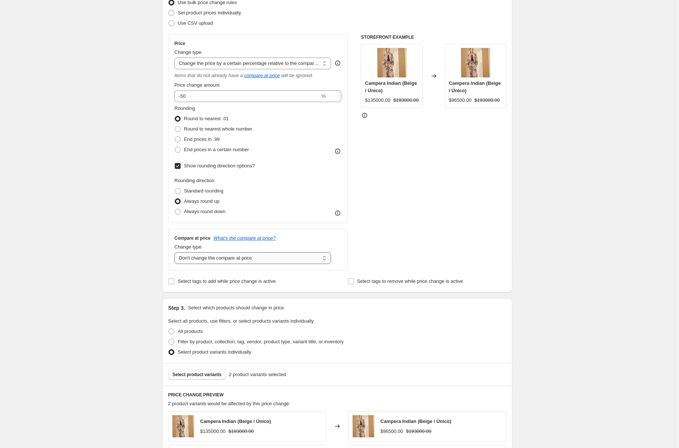
click at [255, 257] on select "Change the compare at price to the current price (sale) Change the compare at p…" at bounding box center [252, 258] width 157 height 12
click at [257, 259] on select "Change the compare at price to the current price (sale) Change the compare at p…" at bounding box center [252, 258] width 157 height 12
select select "no_change"
click at [214, 149] on span "End prices in a certain number" at bounding box center [216, 150] width 65 height 6
click at [175, 147] on input "End prices in a certain number" at bounding box center [175, 147] width 0 height 0
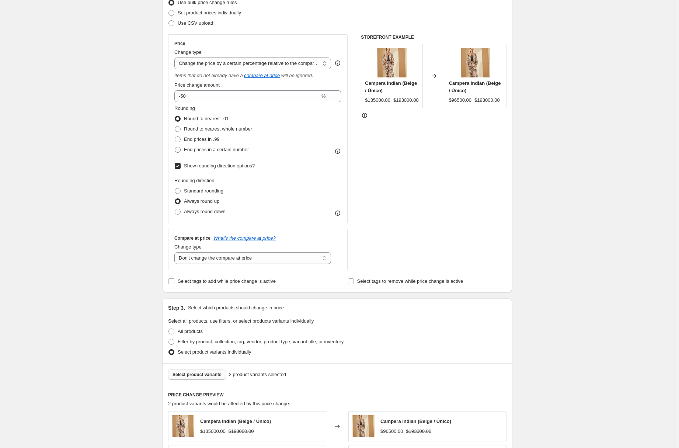
radio input "true"
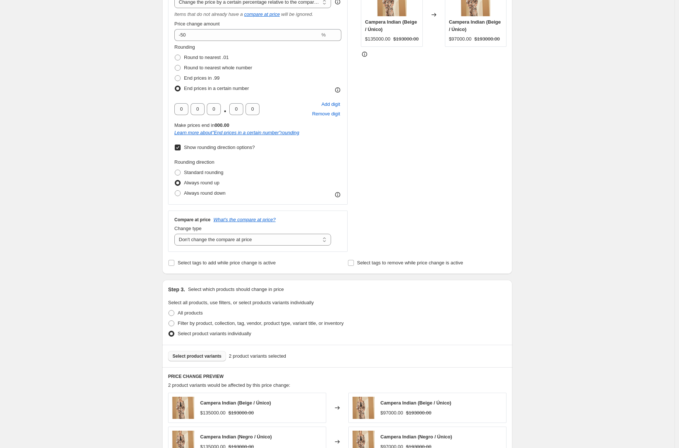
scroll to position [237, 0]
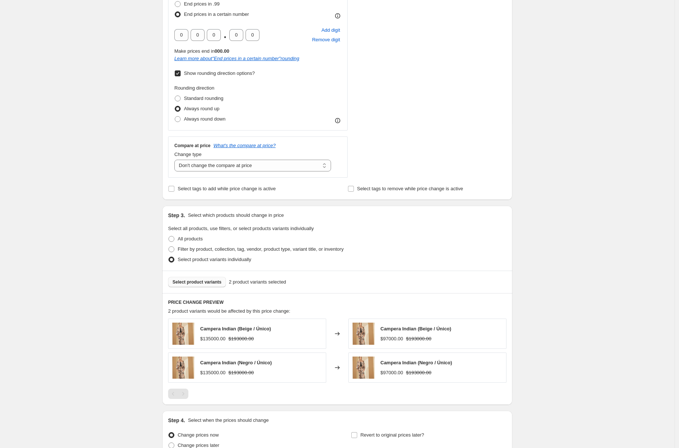
click at [201, 280] on span "Select product variants" at bounding box center [197, 282] width 49 height 6
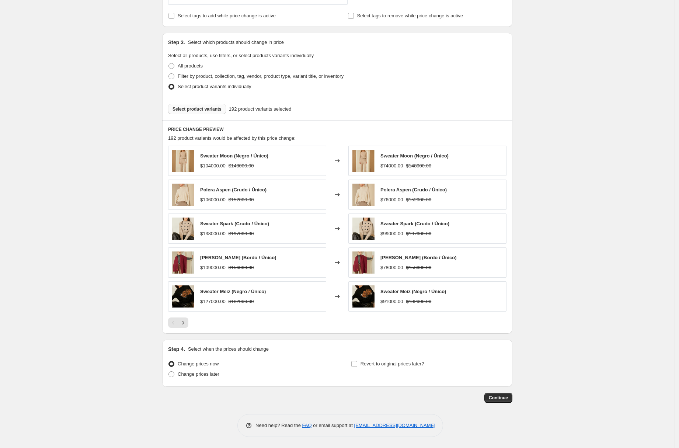
scroll to position [409, 0]
click at [499, 400] on span "Continue" at bounding box center [498, 398] width 19 height 6
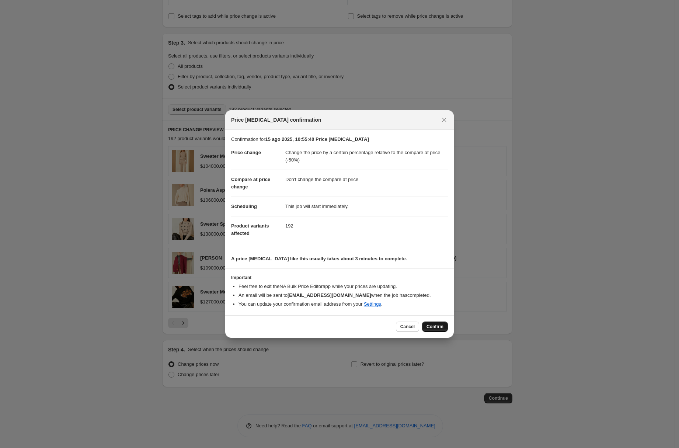
click at [439, 328] on span "Confirm" at bounding box center [435, 327] width 17 height 6
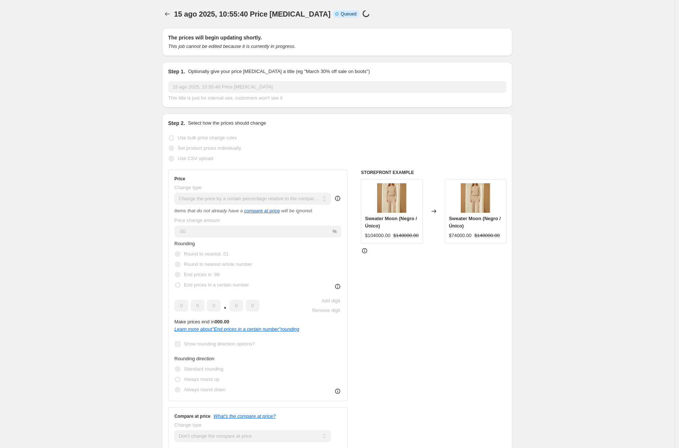
scroll to position [409, 0]
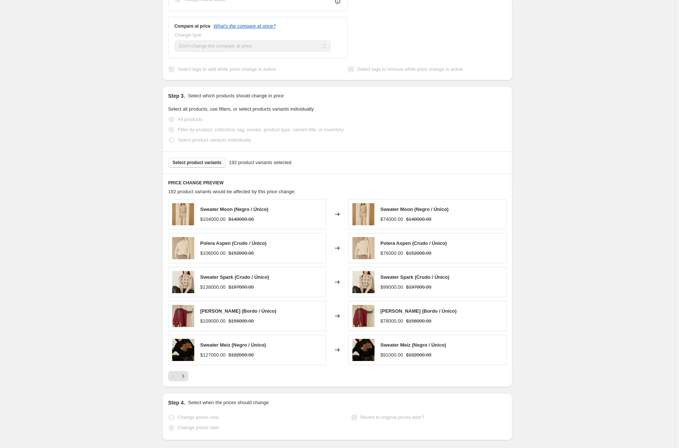
select select "pcap"
select select "no_change"
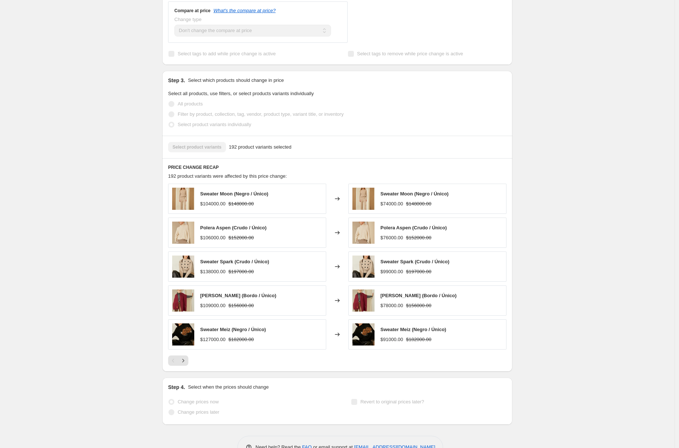
scroll to position [0, 0]
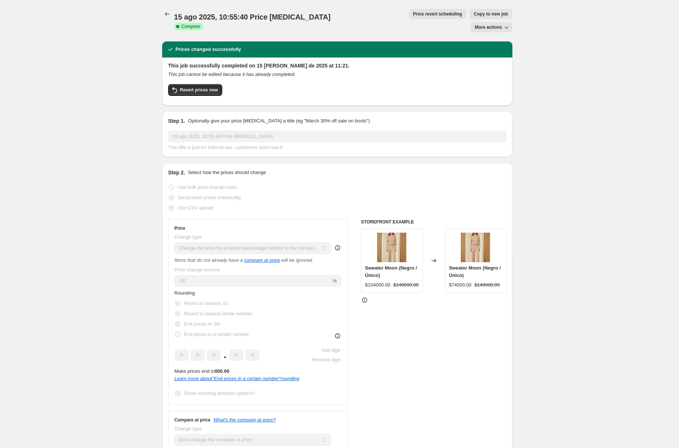
click at [474, 16] on span "Copy to new job" at bounding box center [491, 14] width 34 height 6
select select "pcap"
select select "no_change"
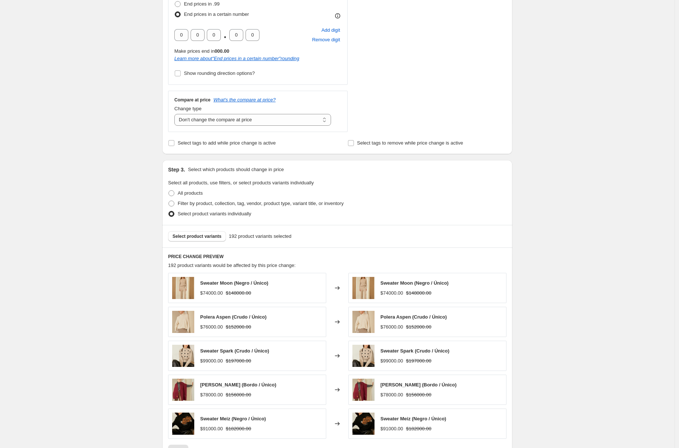
scroll to position [236, 0]
click at [193, 194] on span "All products" at bounding box center [190, 194] width 25 height 6
click at [169, 191] on input "All products" at bounding box center [169, 191] width 0 height 0
radio input "true"
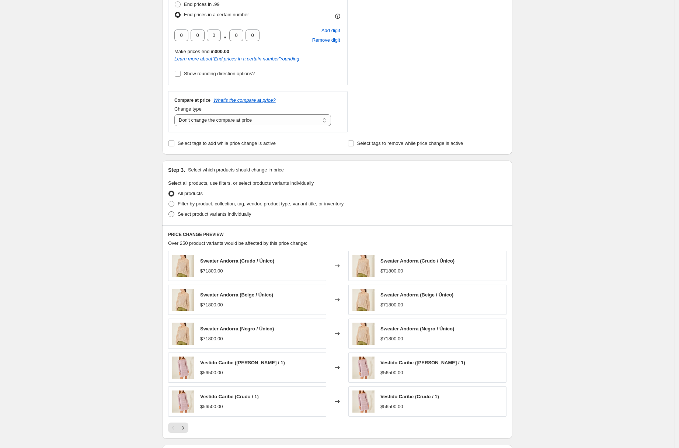
click at [194, 215] on span "Select product variants individually" at bounding box center [214, 214] width 73 height 6
click at [169, 212] on input "Select product variants individually" at bounding box center [169, 211] width 0 height 0
radio input "true"
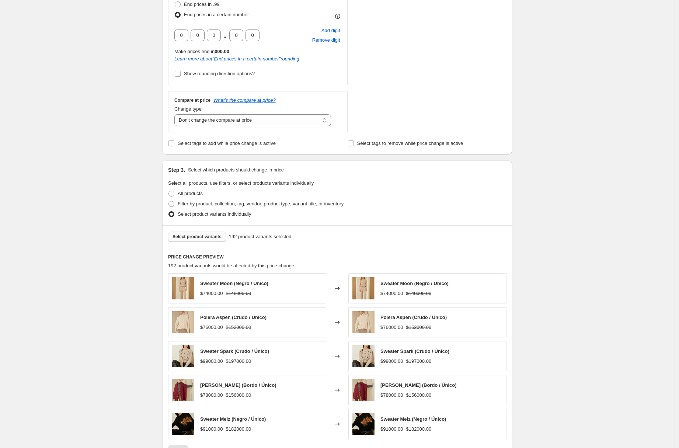
click at [216, 238] on span "Select product variants" at bounding box center [197, 237] width 49 height 6
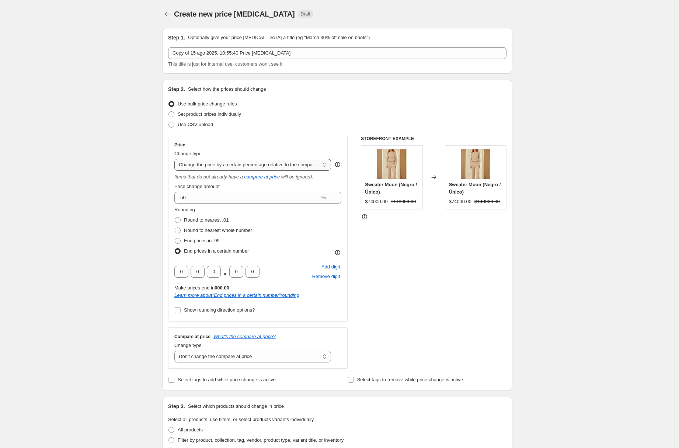
click at [290, 160] on select "Change the price to a certain amount Change the price by a certain amount Chang…" at bounding box center [252, 165] width 157 height 12
click at [174, 18] on div at bounding box center [168, 14] width 12 height 10
click at [171, 17] on icon "Price change jobs" at bounding box center [167, 13] width 7 height 7
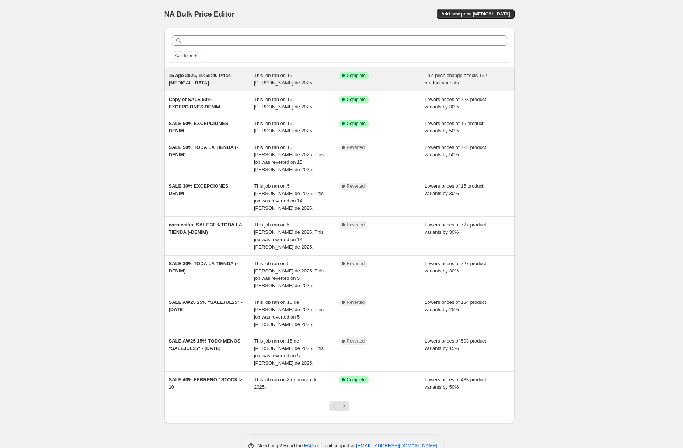
click at [231, 80] on div "15 ago 2025, 10:55:40 Price [MEDICAL_DATA]" at bounding box center [212, 79] width 86 height 15
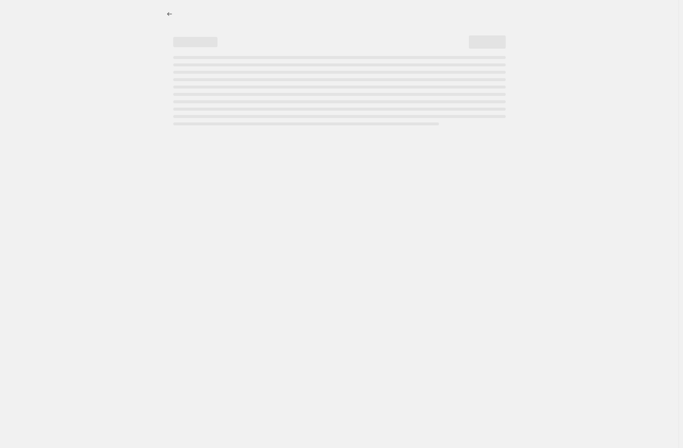
select select "pcap"
select select "no_change"
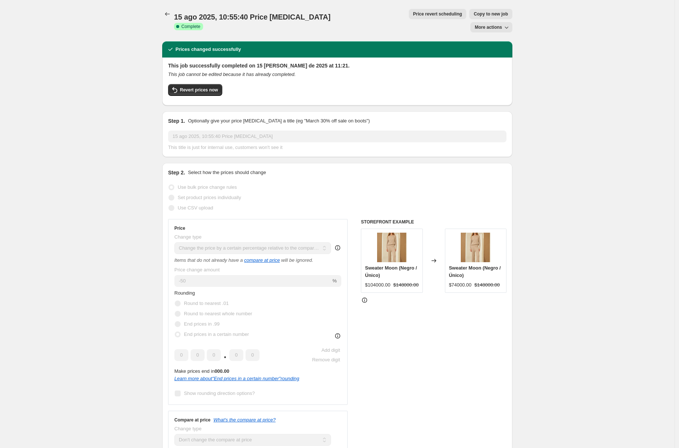
click at [485, 24] on span "More actions" at bounding box center [488, 27] width 27 height 6
click at [170, 13] on icon "Price change jobs" at bounding box center [167, 13] width 7 height 7
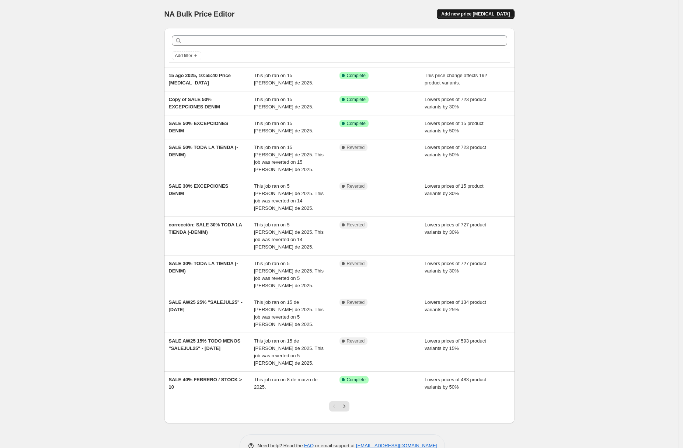
click at [488, 14] on span "Add new price [MEDICAL_DATA]" at bounding box center [476, 14] width 69 height 6
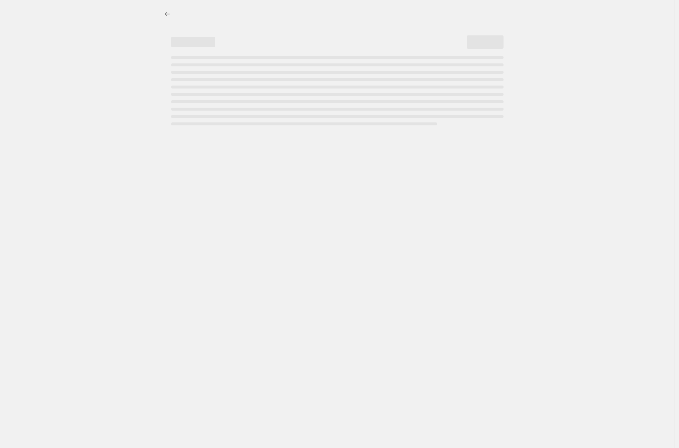
select select "percentage"
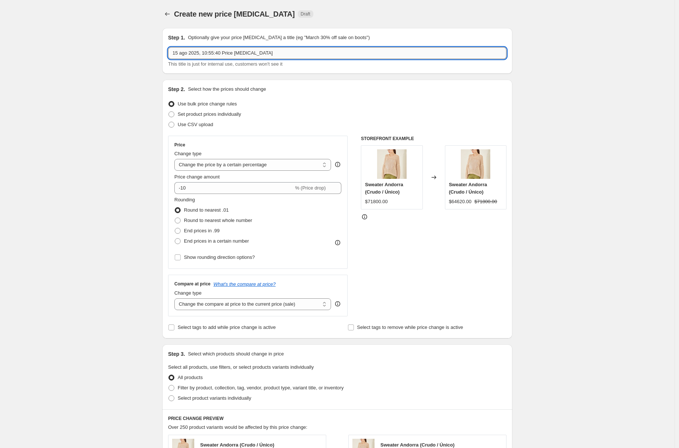
click at [205, 57] on input "15 ago 2025, 10:55:40 Price [MEDICAL_DATA]" at bounding box center [337, 53] width 339 height 12
click at [205, 56] on input "15 ago 2025, 10:55:40 Price [MEDICAL_DATA]" at bounding box center [337, 53] width 339 height 12
drag, startPoint x: 269, startPoint y: 53, endPoint x: 147, endPoint y: 53, distance: 122.1
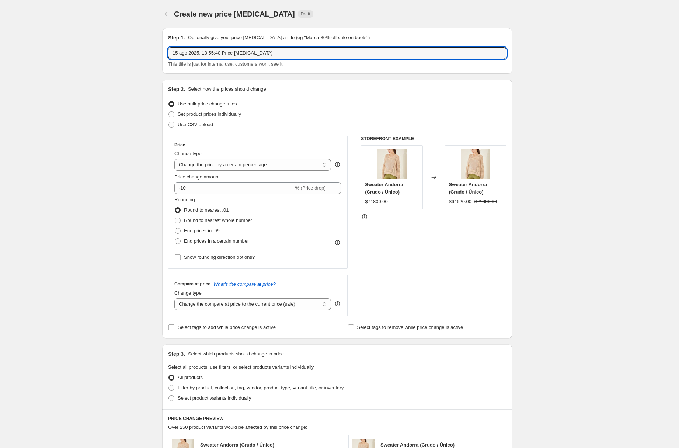
click at [147, 53] on div "Create new price [MEDICAL_DATA]. This page is ready Create new price [MEDICAL_D…" at bounding box center [337, 368] width 675 height 737
type input "40% FINAL SALE"
click at [298, 169] on select "Change the price to a certain amount Change the price by a certain amount Chang…" at bounding box center [252, 165] width 157 height 12
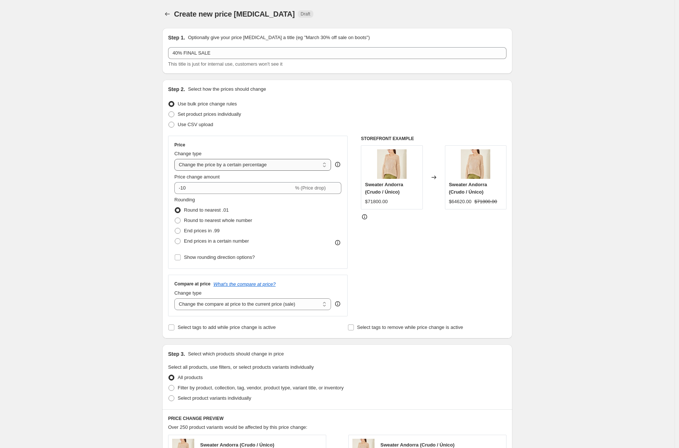
select select "bcap"
type input "-12.00"
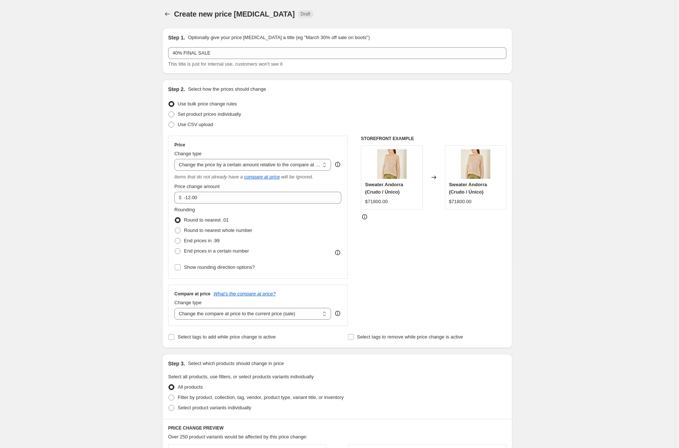
click at [271, 184] on div "Price change amount" at bounding box center [257, 186] width 167 height 7
drag, startPoint x: 206, startPoint y: 197, endPoint x: 171, endPoint y: 198, distance: 35.4
click at [171, 198] on div "Price Change type Change the price to a certain amount Change the price by a ce…" at bounding box center [258, 207] width 180 height 143
click at [233, 165] on select "Change the price to a certain amount Change the price by a certain amount Chang…" at bounding box center [252, 165] width 157 height 12
select select "pcap"
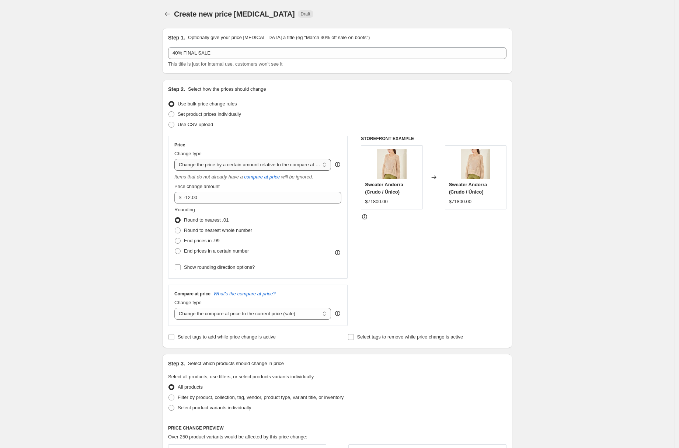
type input "-20"
click at [225, 197] on input "-20" at bounding box center [247, 198] width 146 height 12
click at [282, 312] on select "Change the compare at price to the current price (sale) Change the compare at p…" at bounding box center [252, 314] width 157 height 12
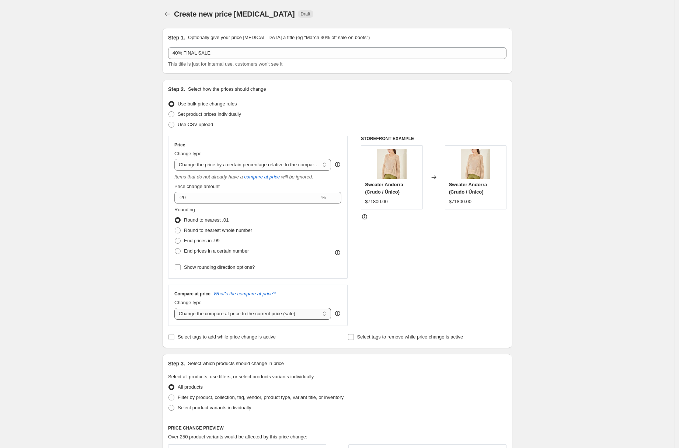
select select "no_change"
click at [268, 167] on select "Change the price to a certain amount Change the price by a certain amount Chang…" at bounding box center [252, 165] width 157 height 12
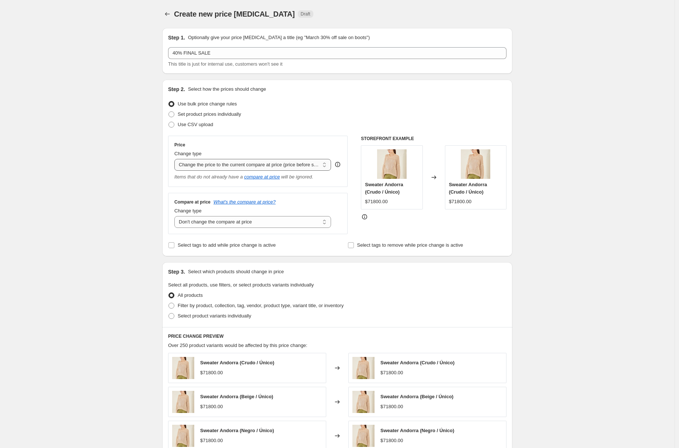
click at [258, 163] on select "Change the price to a certain amount Change the price by a certain amount Chang…" at bounding box center [252, 165] width 157 height 12
select select "percentage"
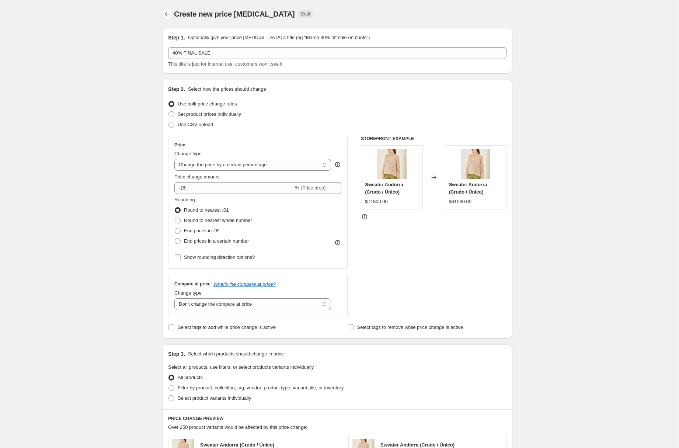
click at [167, 11] on icon "Price change jobs" at bounding box center [167, 13] width 7 height 7
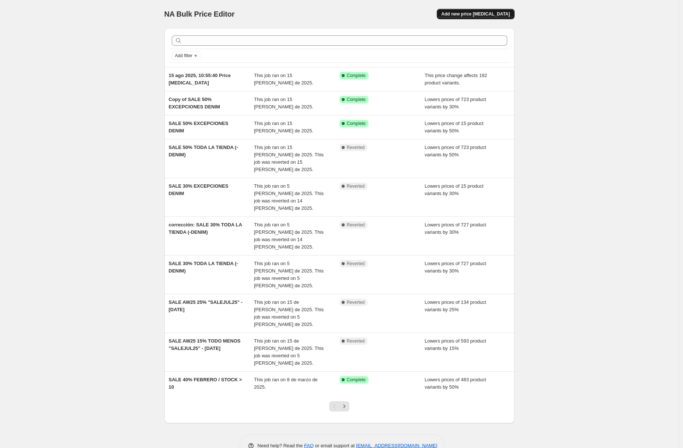
click at [468, 14] on span "Add new price [MEDICAL_DATA]" at bounding box center [476, 14] width 69 height 6
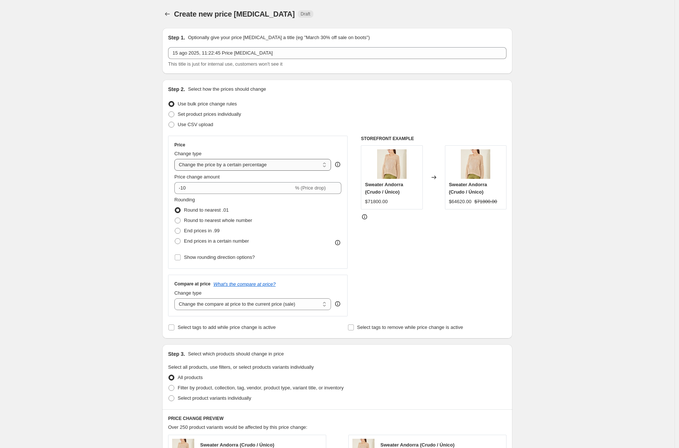
click at [247, 166] on select "Change the price to a certain amount Change the price by a certain amount Chang…" at bounding box center [252, 165] width 157 height 12
select select "pcap"
type input "-20"
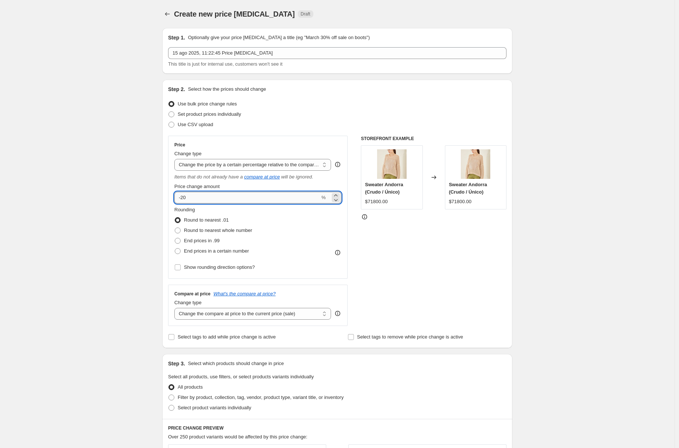
click at [241, 197] on input "-20" at bounding box center [247, 198] width 146 height 12
type input "-5"
type input "-40"
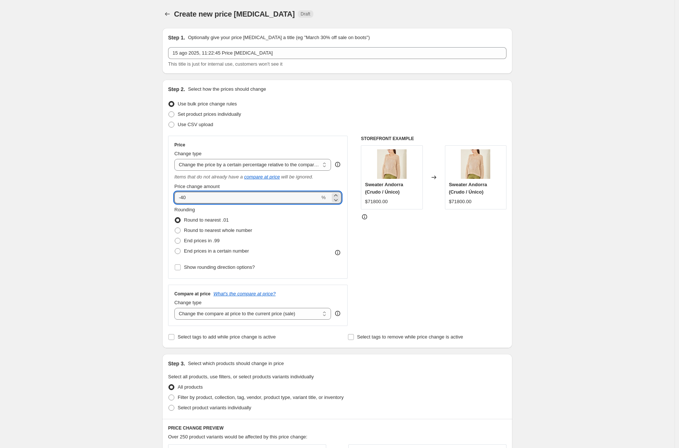
click at [409, 281] on div "STOREFRONT EXAMPLE Sweater Andorra (Crudo / Único) $71800.00 Changed to Sweater…" at bounding box center [434, 231] width 146 height 190
click at [240, 169] on select "Change the price to a certain amount Change the price by a certain amount Chang…" at bounding box center [252, 165] width 157 height 12
select select "bcap"
type input "-12.00"
click at [242, 166] on select "Change the price to a certain amount Change the price by a certain amount Chang…" at bounding box center [252, 165] width 157 height 12
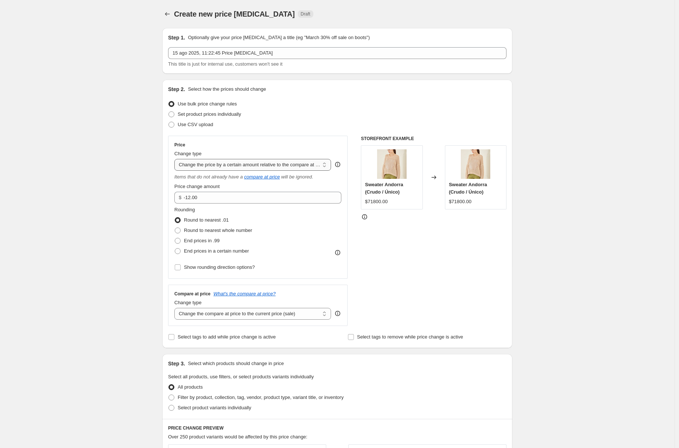
select select "ecap"
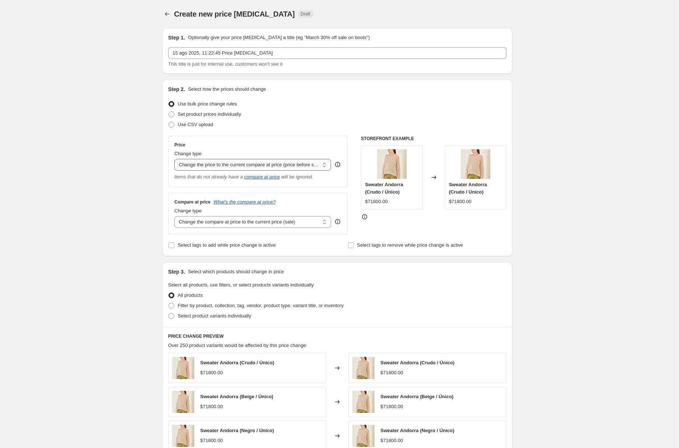
click at [249, 168] on select "Change the price to a certain amount Change the price by a certain amount Chang…" at bounding box center [252, 165] width 157 height 12
click at [277, 223] on select "Change the compare at price to the current price (sale) Change the compare at p…" at bounding box center [252, 222] width 157 height 12
select select "no_change"
click at [253, 162] on select "Change the price to a certain amount Change the price by a certain amount Chang…" at bounding box center [252, 165] width 157 height 12
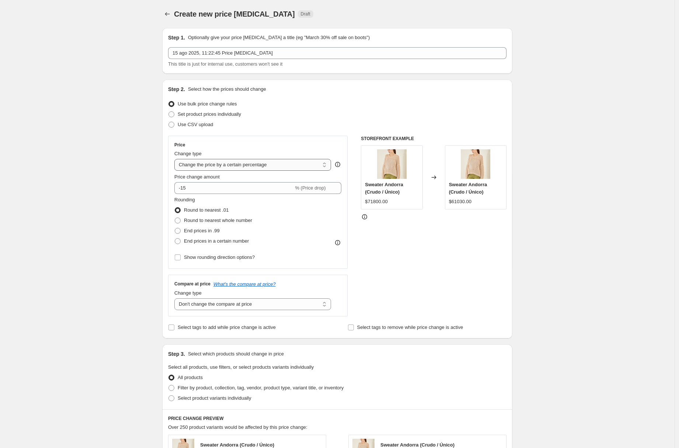
click at [252, 166] on select "Change the price to a certain amount Change the price by a certain amount Chang…" at bounding box center [252, 165] width 157 height 12
select select "pcap"
type input "-20"
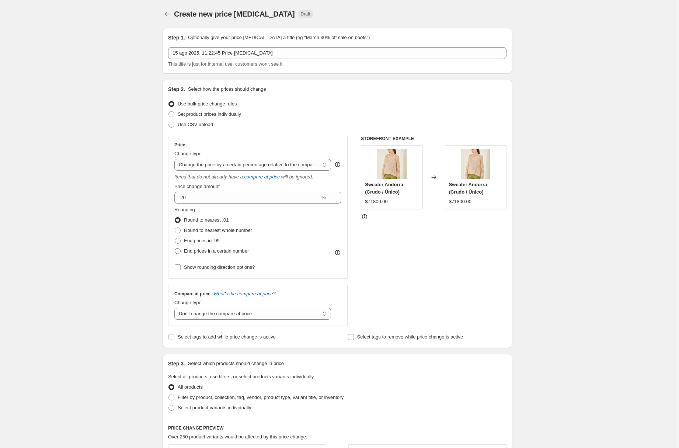
click at [223, 250] on span "End prices in a certain number" at bounding box center [216, 251] width 65 height 6
click at [175, 249] on input "End prices in a certain number" at bounding box center [175, 248] width 0 height 0
radio input "true"
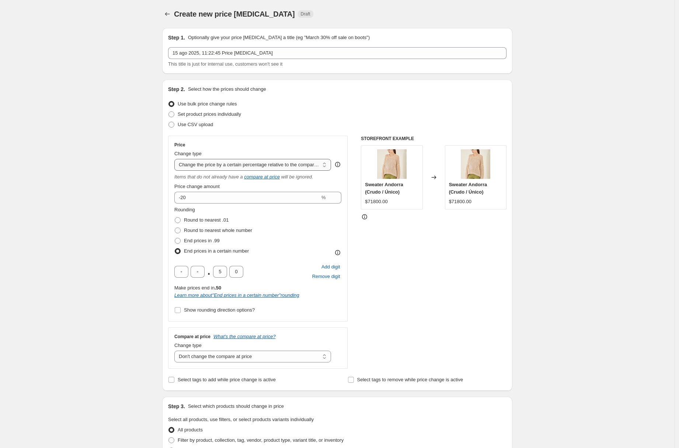
click at [226, 164] on select "Change the price to a certain amount Change the price by a certain amount Chang…" at bounding box center [252, 165] width 157 height 12
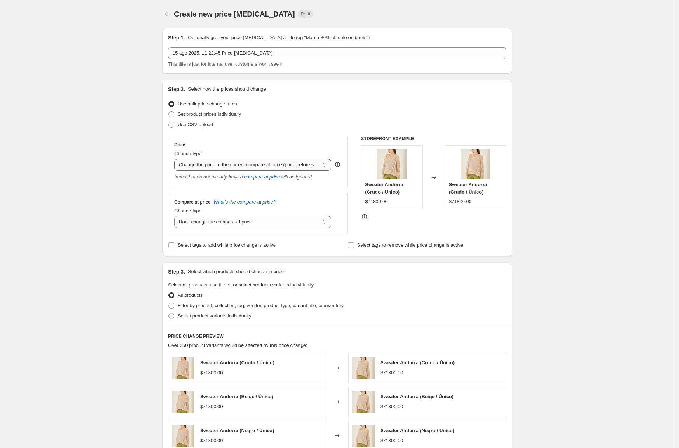
click at [261, 167] on select "Change the price to a certain amount Change the price by a certain amount Chang…" at bounding box center [252, 165] width 157 height 12
select select "percentage"
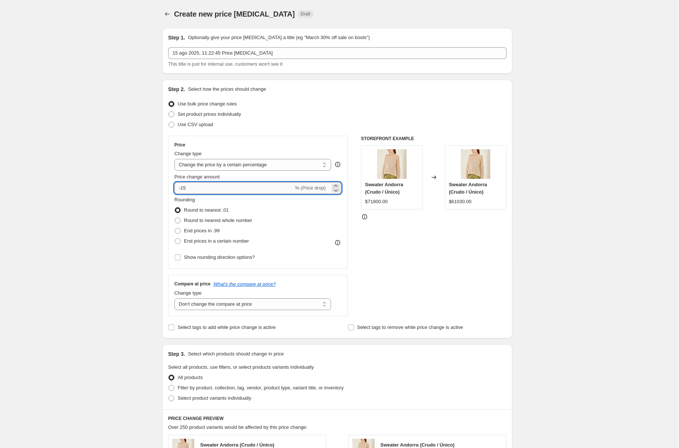
click at [249, 192] on input "-15" at bounding box center [233, 188] width 119 height 12
click at [203, 389] on span "Filter by product, collection, tag, vendor, product type, variant title, or inv…" at bounding box center [261, 388] width 166 height 6
click at [169, 385] on input "Filter by product, collection, tag, vendor, product type, variant title, or inv…" at bounding box center [169, 385] width 0 height 0
radio input "true"
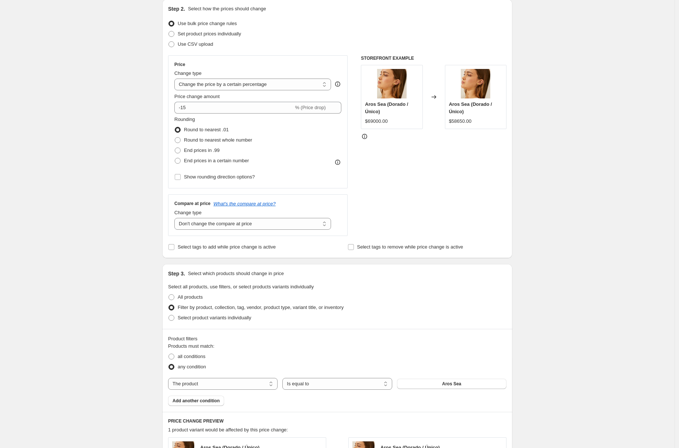
scroll to position [132, 0]
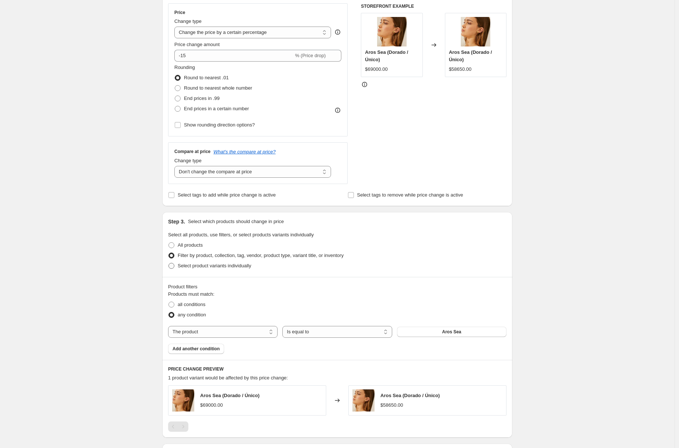
click at [198, 262] on span "Select product variants individually" at bounding box center [214, 265] width 73 height 7
click at [169, 263] on input "Select product variants individually" at bounding box center [169, 263] width 0 height 0
radio input "true"
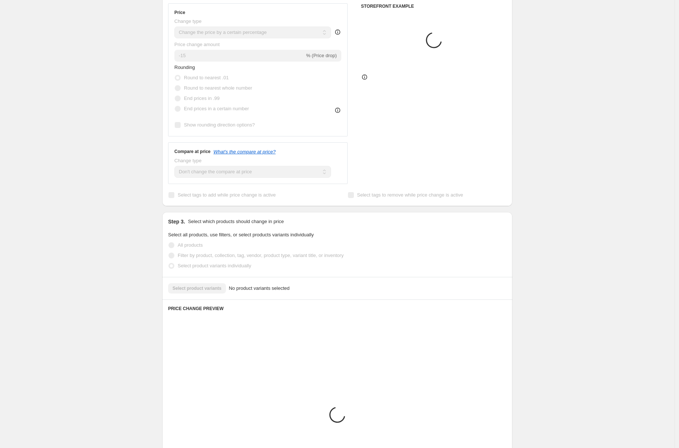
scroll to position [126, 0]
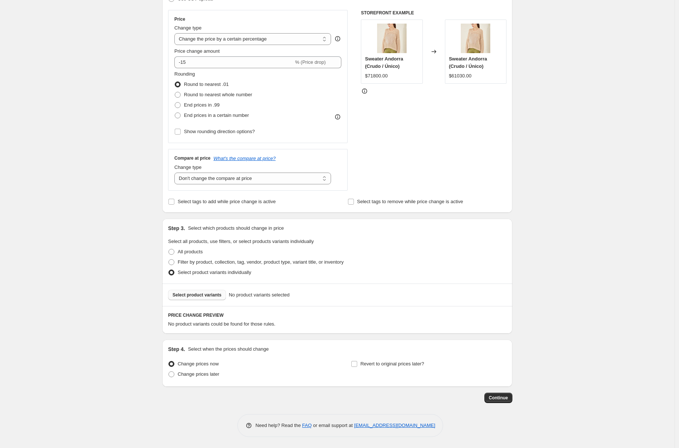
click at [213, 294] on span "Select product variants" at bounding box center [197, 295] width 49 height 6
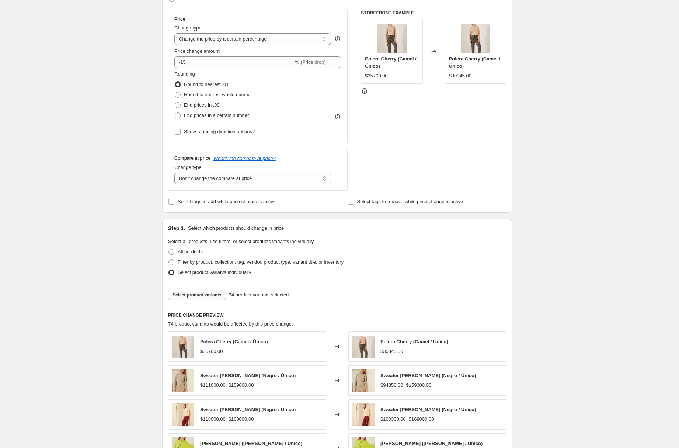
scroll to position [1, 0]
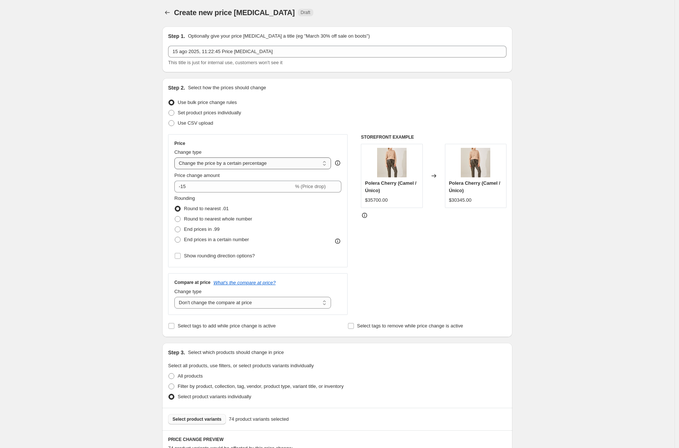
click at [241, 165] on select "Change the price to a certain amount Change the price by a certain amount Chang…" at bounding box center [252, 163] width 157 height 12
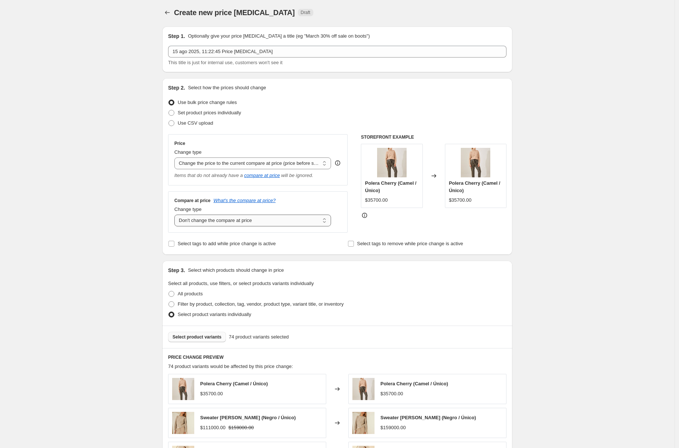
click at [245, 221] on select "Change the compare at price to the current price (sale) Change the compare at p…" at bounding box center [252, 221] width 157 height 12
click at [258, 164] on select "Change the price to a certain amount Change the price by a certain amount Chang…" at bounding box center [252, 163] width 157 height 12
select select "percentage"
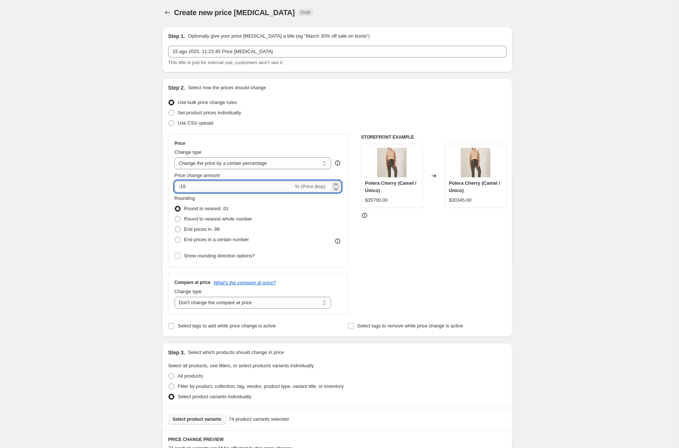
click at [225, 188] on input "-15" at bounding box center [233, 187] width 119 height 12
type input "-1"
type input "-50"
click at [405, 266] on div "STOREFRONT EXAMPLE Polera Cherry (Camel / Único) $35700.00 Changed to Polera Ch…" at bounding box center [434, 224] width 146 height 181
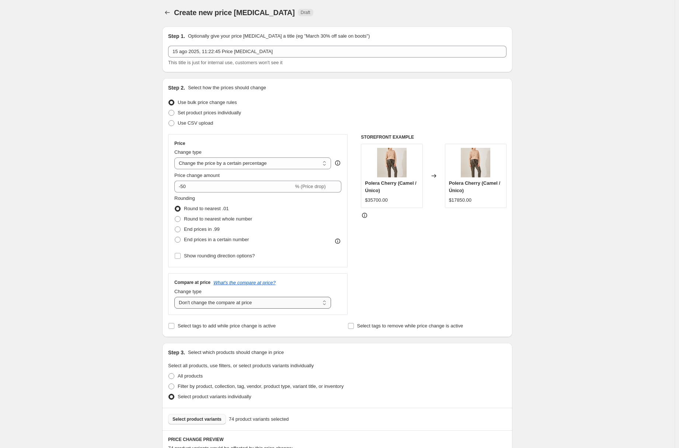
click at [236, 304] on select "Change the compare at price to the current price (sale) Change the compare at p…" at bounding box center [252, 303] width 157 height 12
select select "ep"
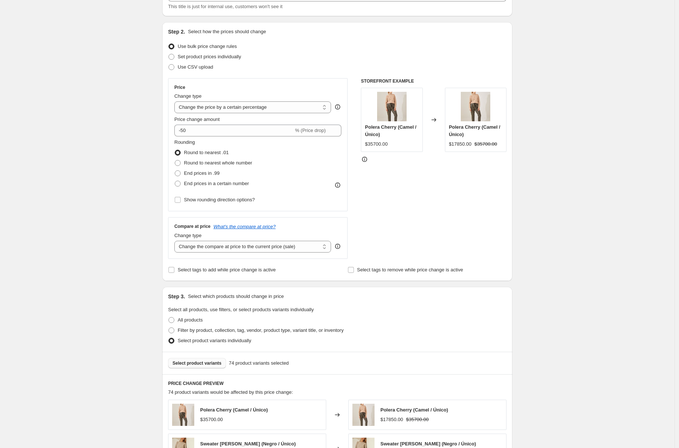
scroll to position [46, 0]
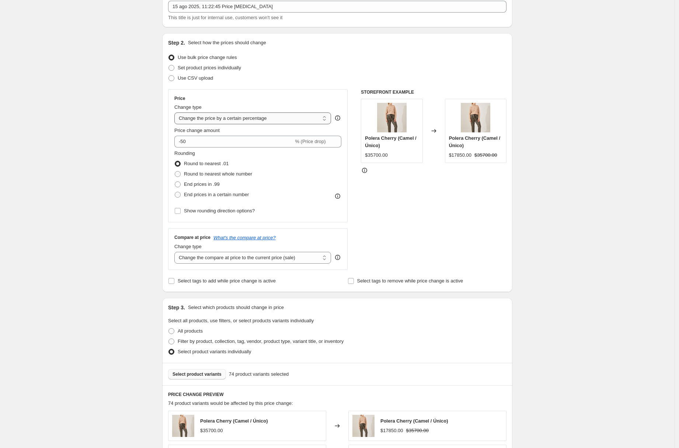
click at [263, 119] on select "Change the price to a certain amount Change the price by a certain amount Chang…" at bounding box center [252, 118] width 157 height 12
select select "pcap"
type input "-20"
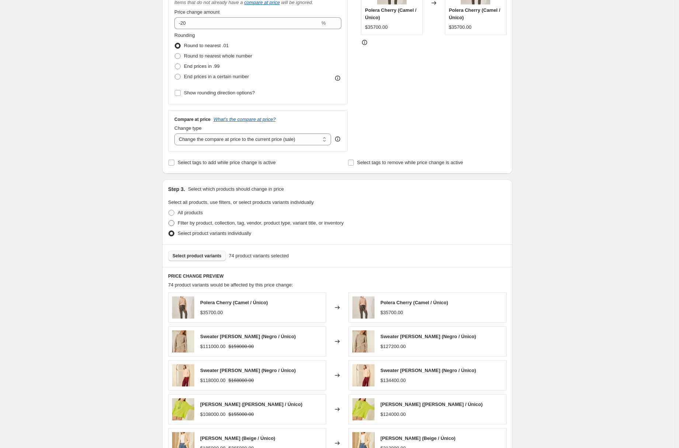
scroll to position [223, 0]
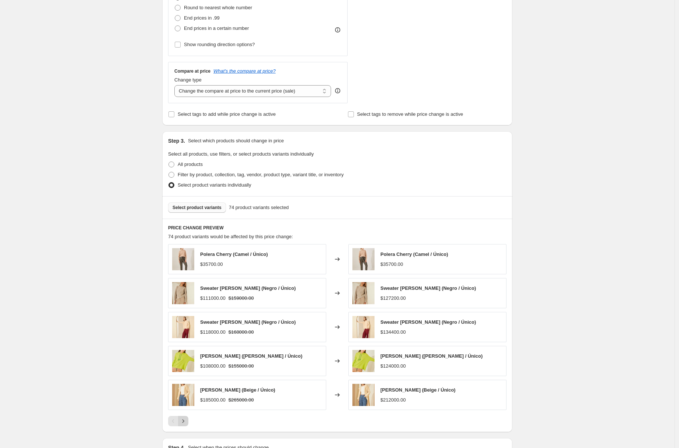
click at [187, 422] on icon "Next" at bounding box center [183, 421] width 7 height 7
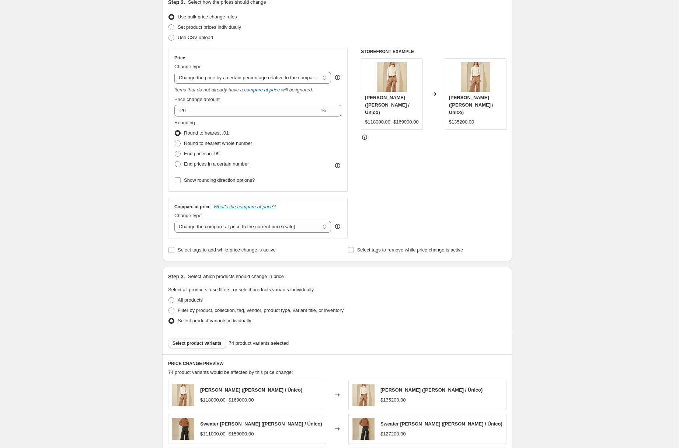
scroll to position [31, 0]
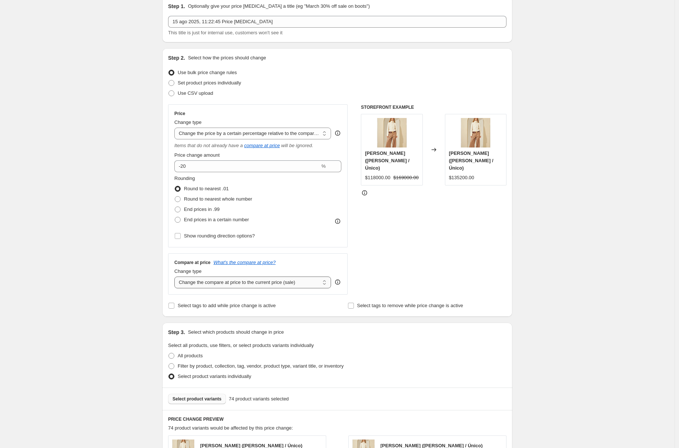
click at [268, 285] on select "Change the compare at price to the current price (sale) Change the compare at p…" at bounding box center [252, 283] width 157 height 12
select select "no_change"
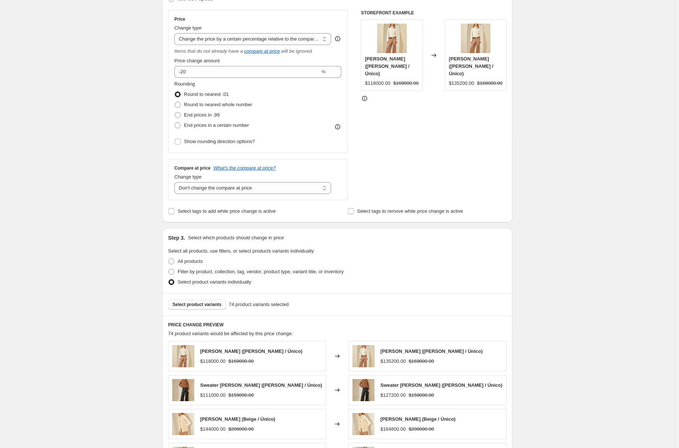
scroll to position [85, 0]
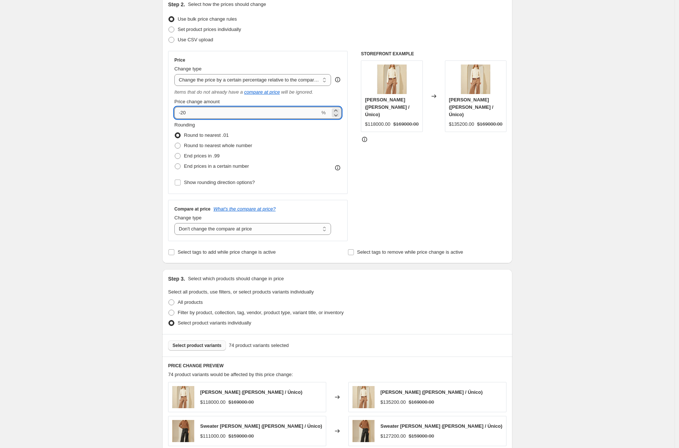
click at [223, 114] on input "-20" at bounding box center [247, 113] width 146 height 12
type input "-2"
type input "-40"
click at [402, 177] on div "STOREFRONT EXAMPLE Campera Elissa (Crudo / Único) $118000.00 $169000.00 Changed…" at bounding box center [434, 146] width 146 height 190
click at [209, 166] on span "End prices in a certain number" at bounding box center [216, 166] width 65 height 6
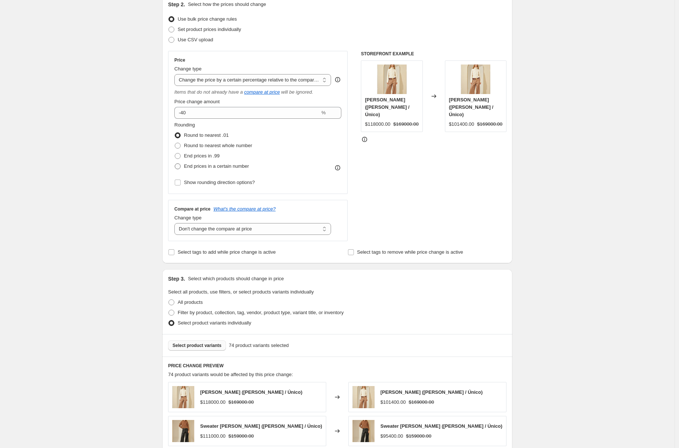
click at [175, 164] on input "End prices in a certain number" at bounding box center [175, 163] width 0 height 0
radio input "true"
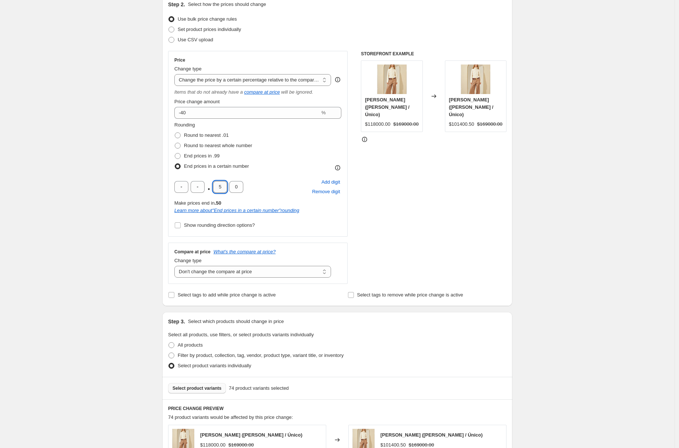
click at [221, 186] on input "5" at bounding box center [220, 187] width 14 height 12
type input "0"
click at [326, 180] on span "Add digit" at bounding box center [331, 182] width 19 height 7
click at [213, 188] on input "text" at bounding box center [214, 187] width 14 height 12
type input "0"
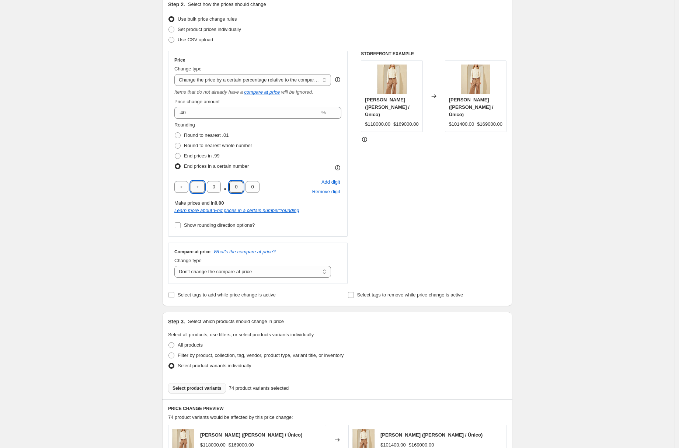
click at [196, 187] on input "text" at bounding box center [198, 187] width 14 height 12
type input "0"
click at [184, 187] on input "text" at bounding box center [181, 187] width 14 height 12
type input "0"
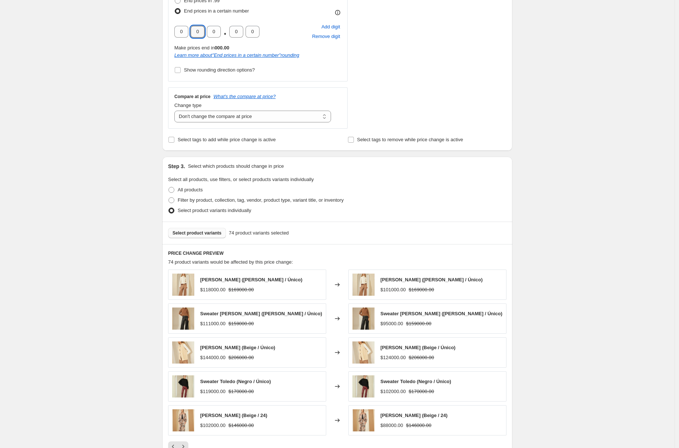
scroll to position [303, 0]
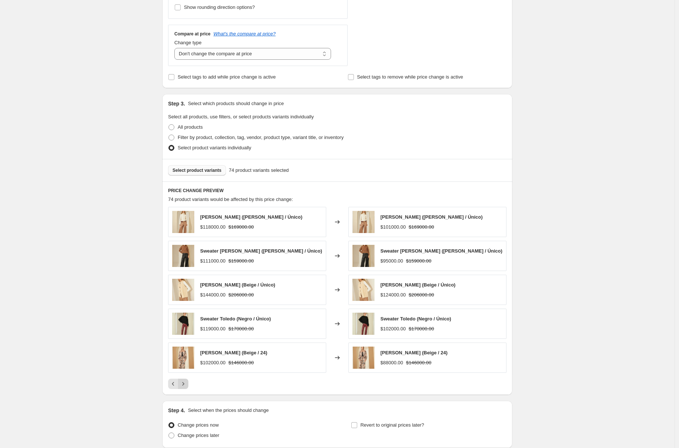
click at [187, 382] on icon "Next" at bounding box center [183, 383] width 7 height 7
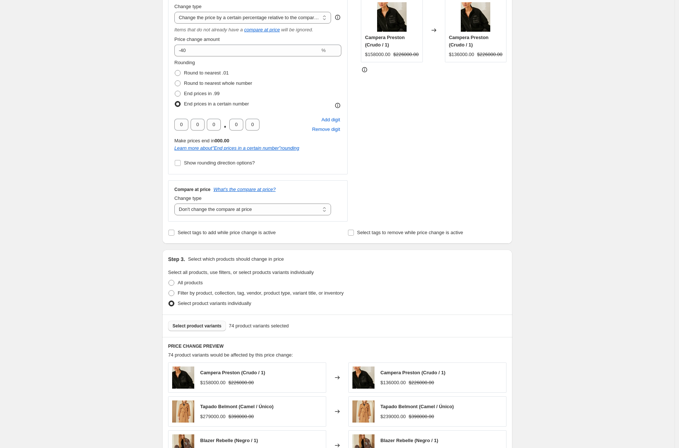
scroll to position [95, 0]
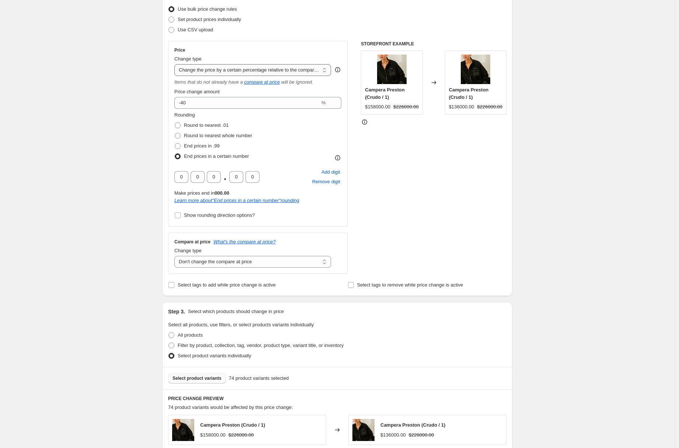
click at [301, 75] on select "Change the price to a certain amount Change the price by a certain amount Chang…" at bounding box center [252, 70] width 157 height 12
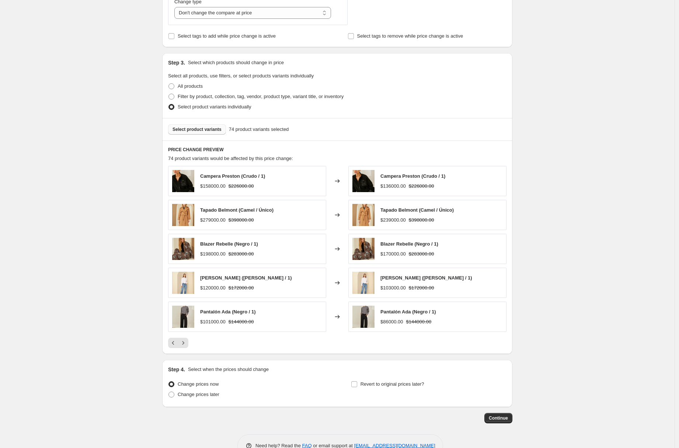
scroll to position [364, 0]
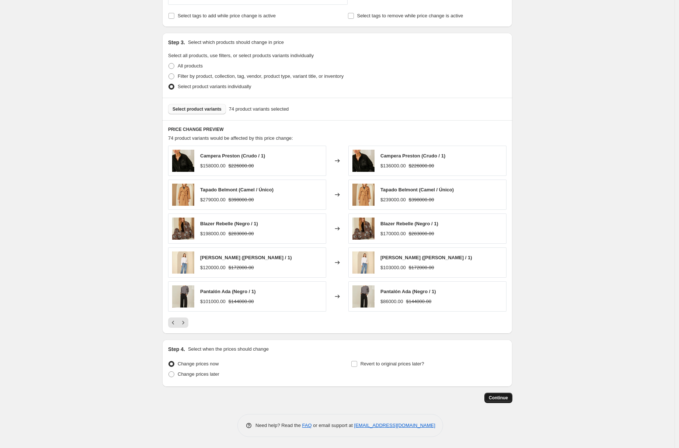
click at [501, 395] on span "Continue" at bounding box center [498, 398] width 19 height 6
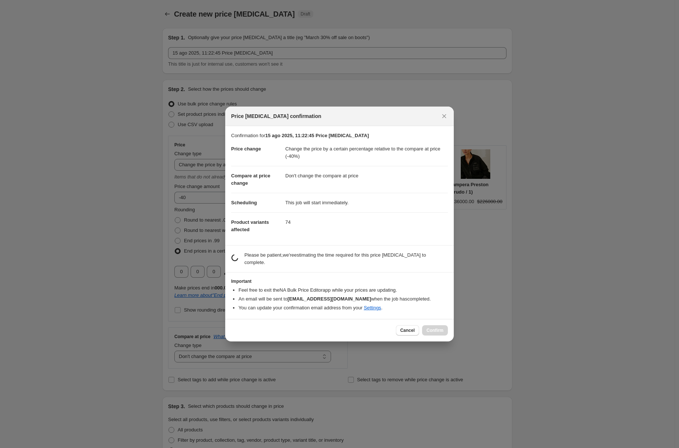
scroll to position [0, 0]
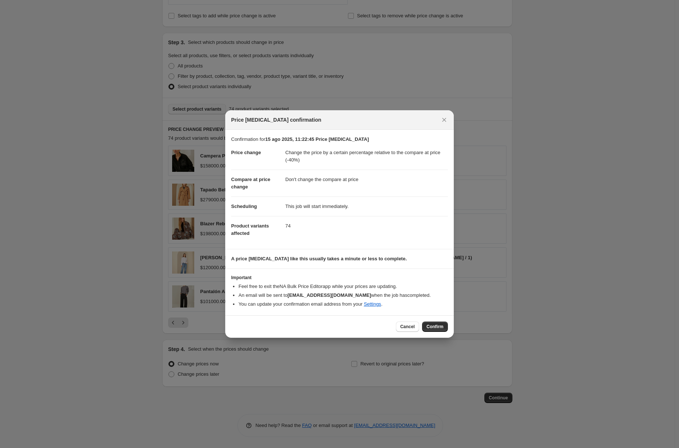
click at [433, 329] on span "Confirm" at bounding box center [435, 327] width 17 height 6
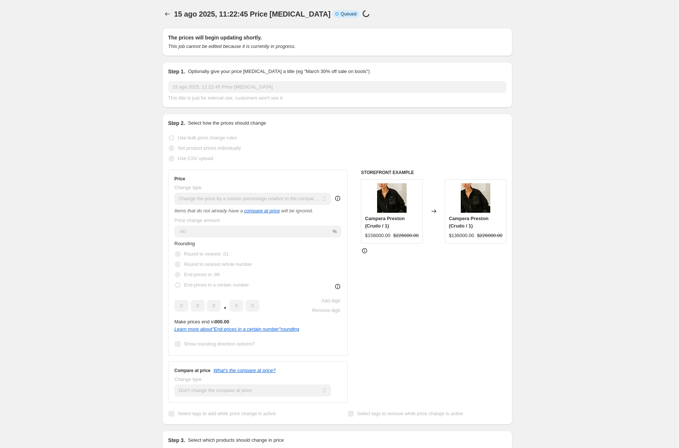
scroll to position [364, 0]
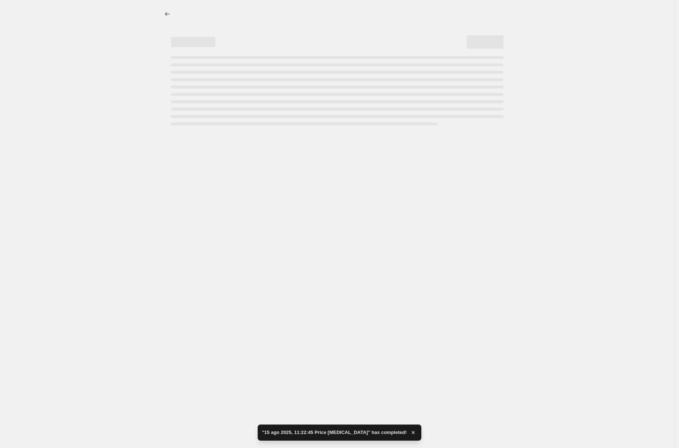
select select "pcap"
select select "no_change"
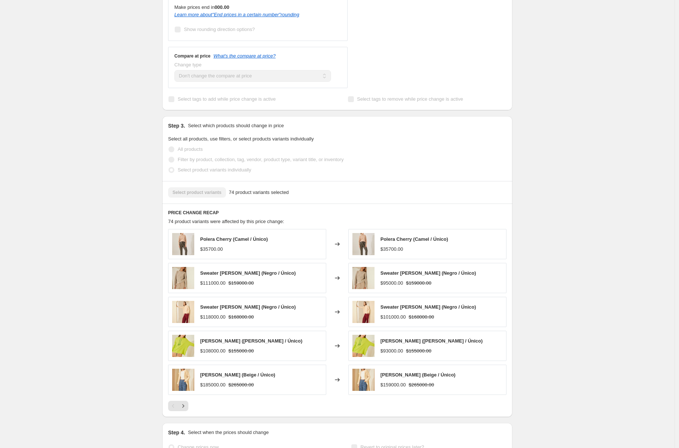
scroll to position [0, 0]
